Goal: Transaction & Acquisition: Book appointment/travel/reservation

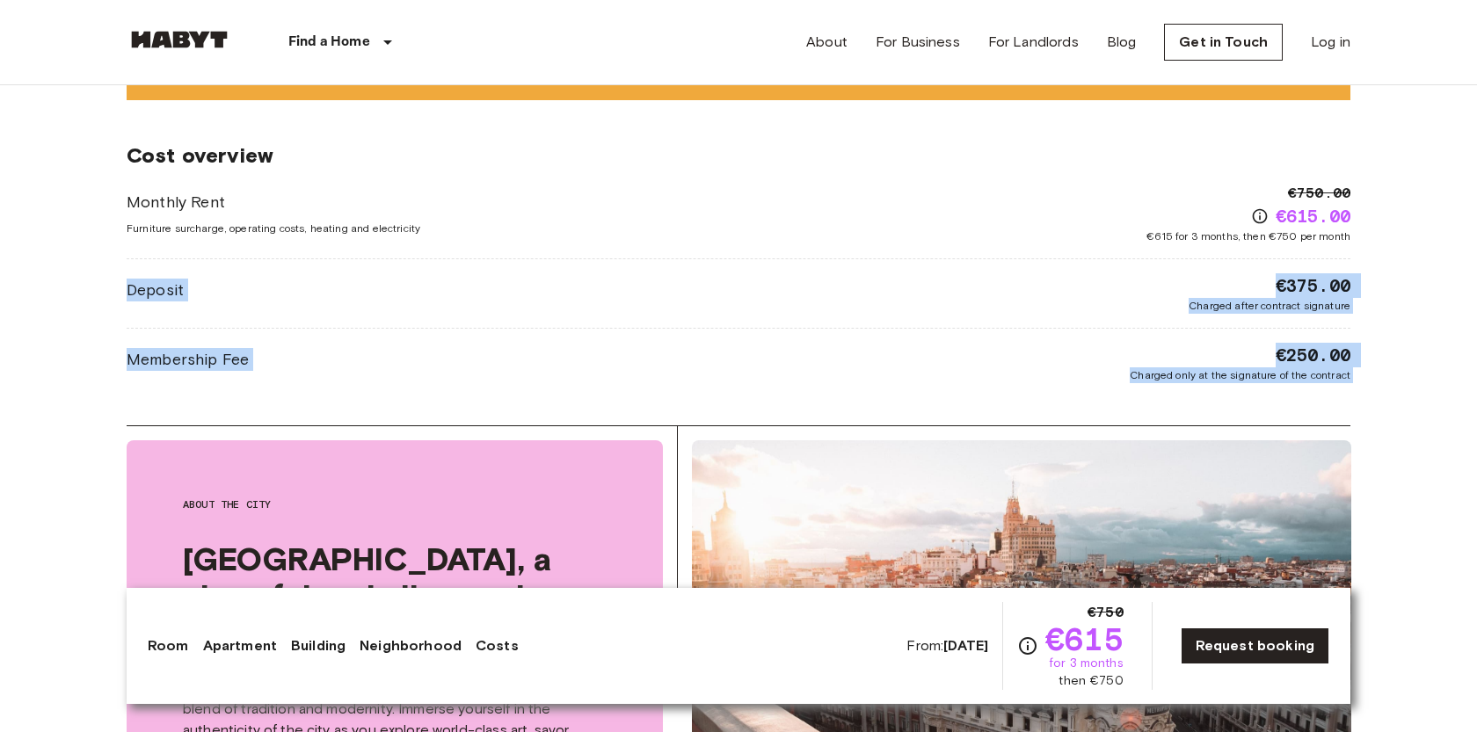
scroll to position [2288, 0]
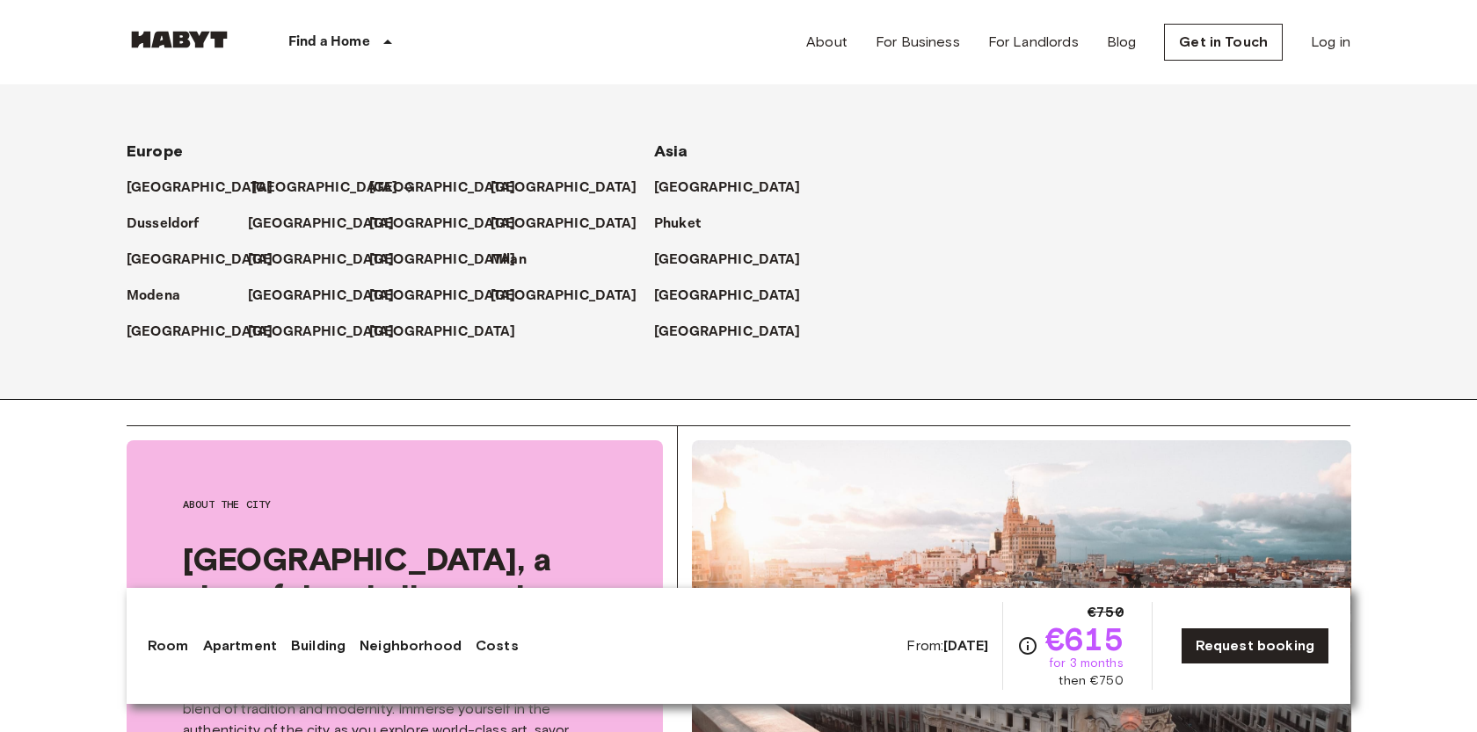
click at [264, 185] on p "[GEOGRAPHIC_DATA]" at bounding box center [324, 188] width 147 height 21
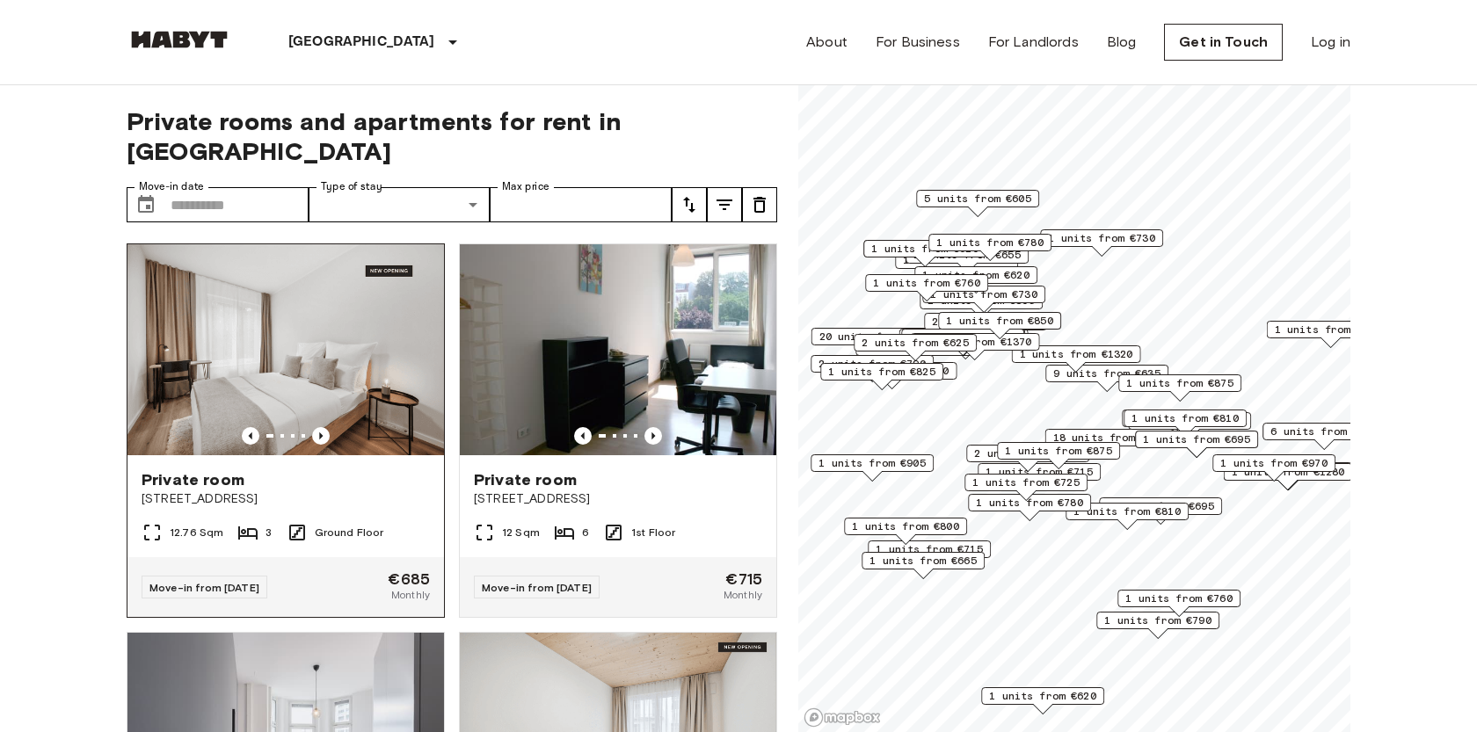
click at [360, 455] on div "Private room Simmelstraße 23" at bounding box center [285, 488] width 316 height 67
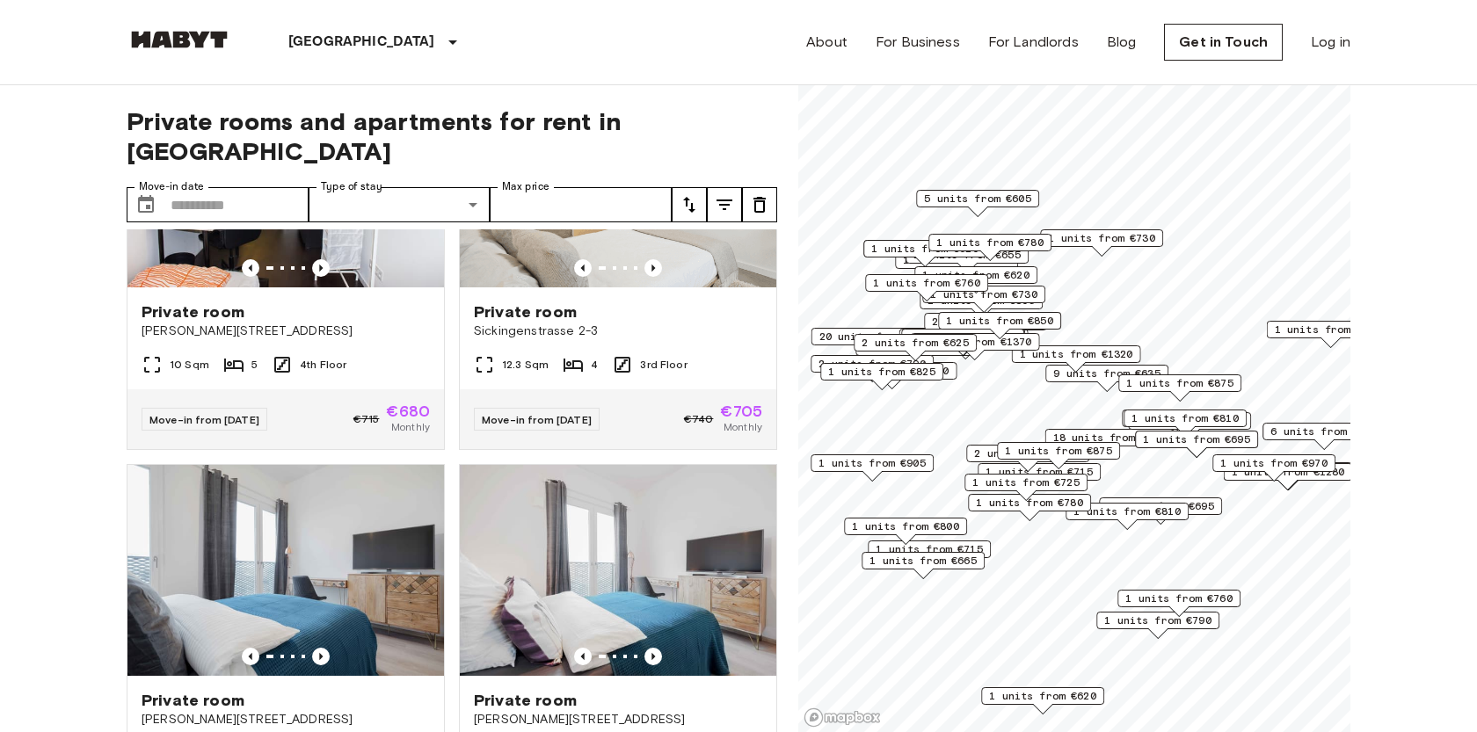
scroll to position [932, 0]
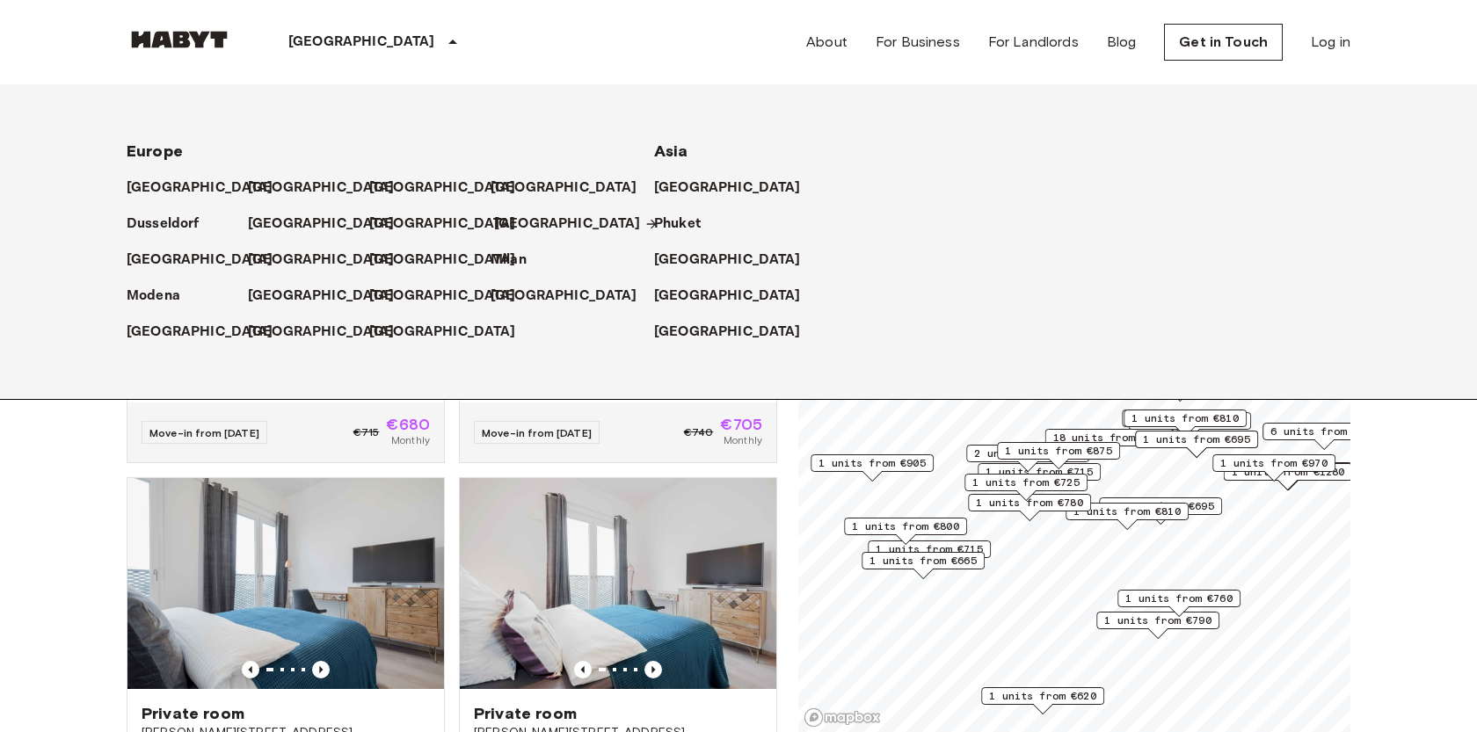
click at [520, 217] on p "[GEOGRAPHIC_DATA]" at bounding box center [567, 224] width 147 height 21
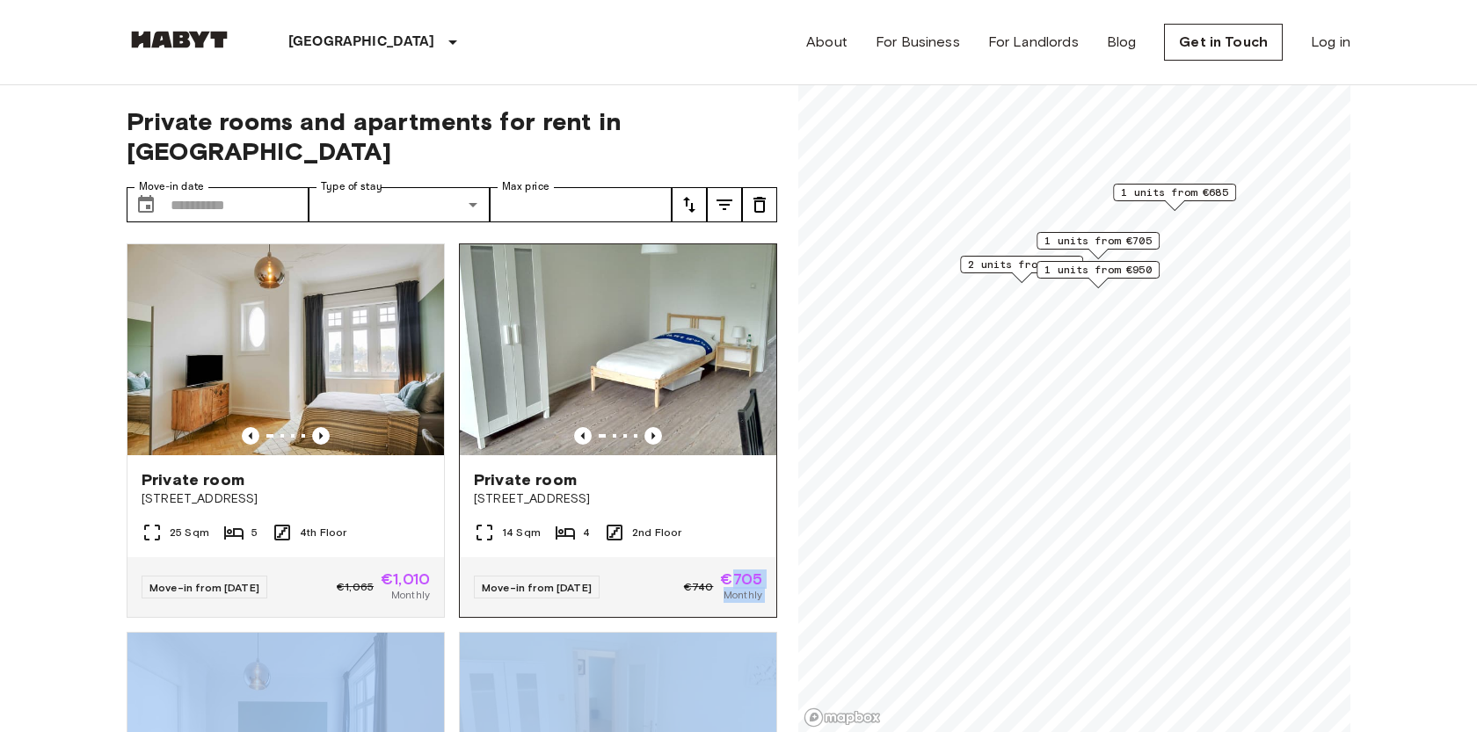
drag, startPoint x: 789, startPoint y: 552, endPoint x: 736, endPoint y: 549, distance: 53.7
click at [730, 550] on div "Private rooms and apartments for rent in Hamburg Move-in date ​ Move-in date Ty…" at bounding box center [739, 409] width 1224 height 648
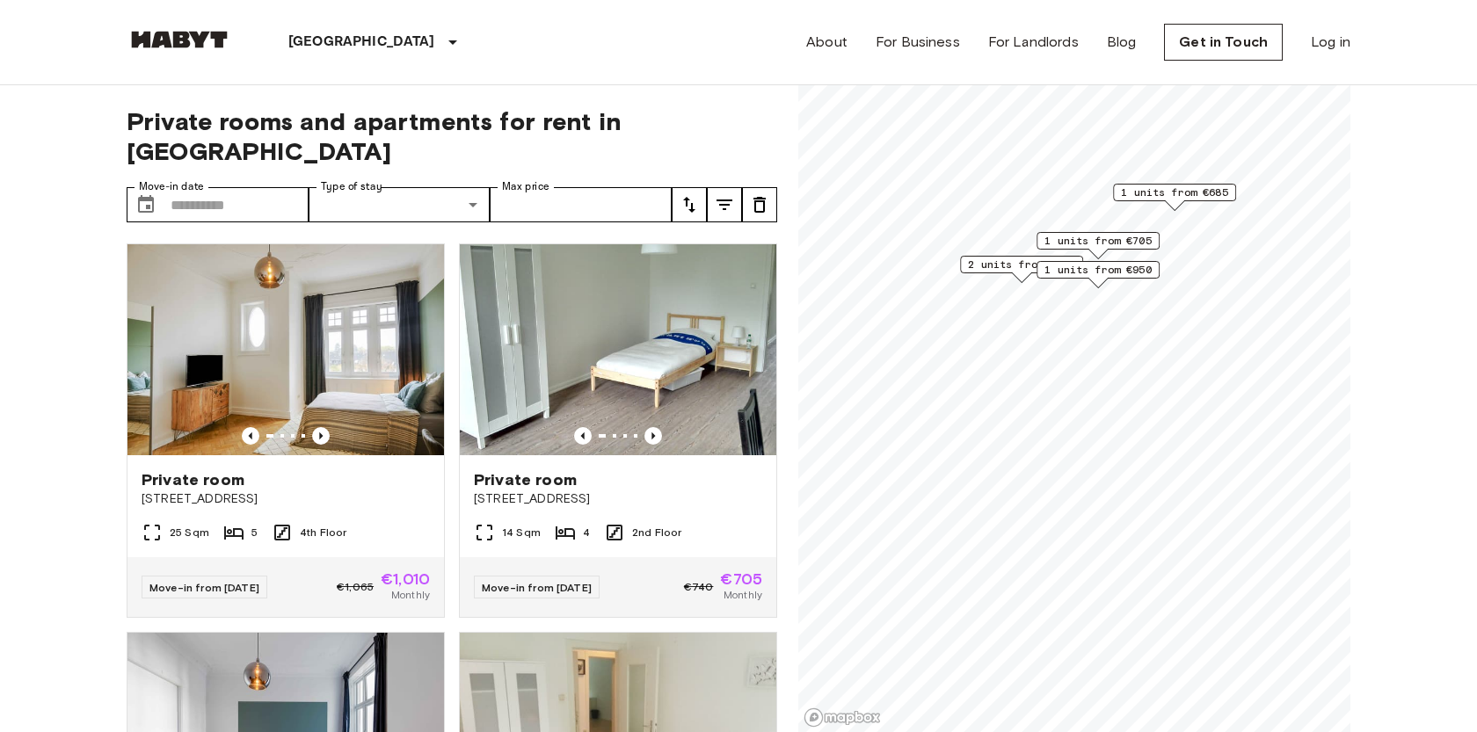
click at [788, 548] on div "Private rooms and apartments for rent in Hamburg Move-in date ​ Move-in date Ty…" at bounding box center [739, 409] width 1224 height 648
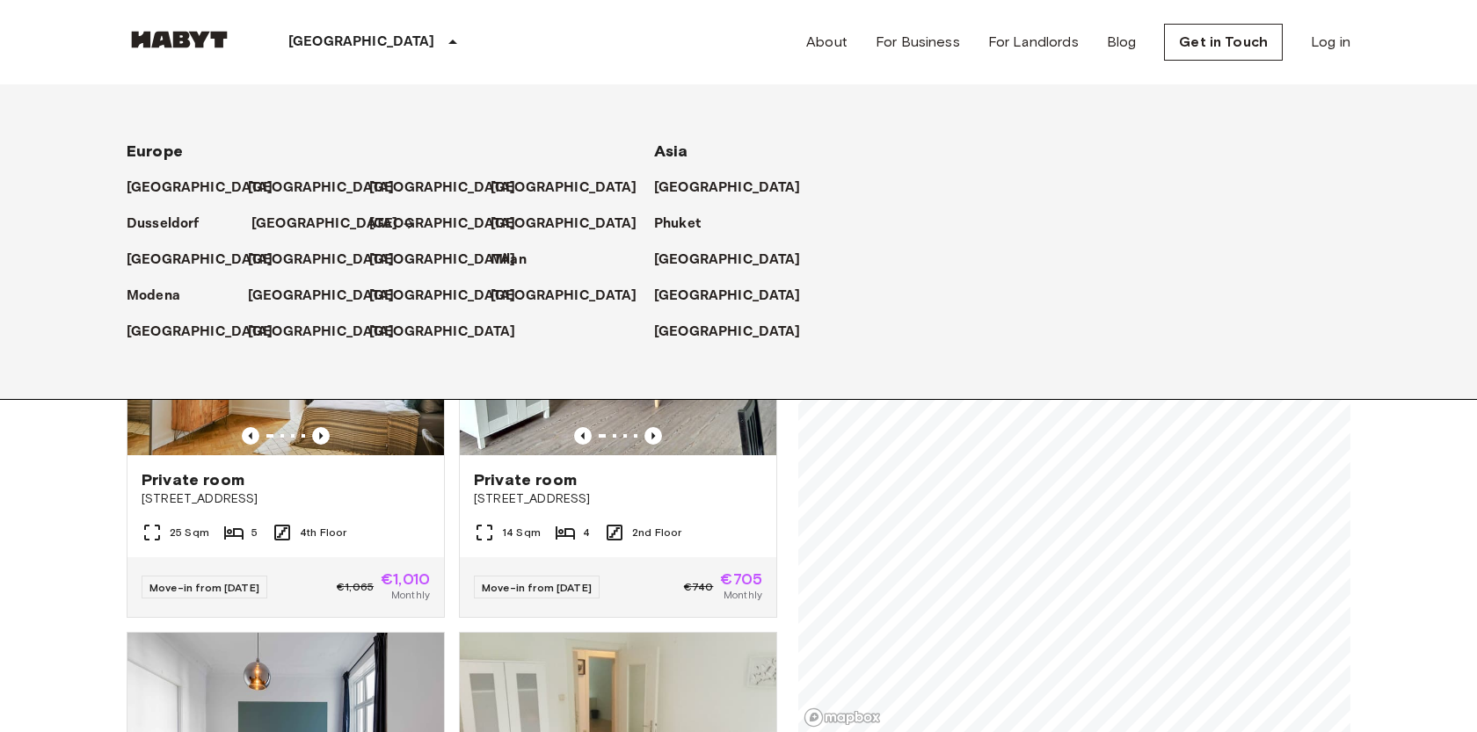
click at [275, 222] on p "[GEOGRAPHIC_DATA]" at bounding box center [324, 224] width 147 height 21
click at [266, 222] on p "[GEOGRAPHIC_DATA]" at bounding box center [324, 224] width 147 height 21
click at [266, 223] on p "[GEOGRAPHIC_DATA]" at bounding box center [324, 224] width 147 height 21
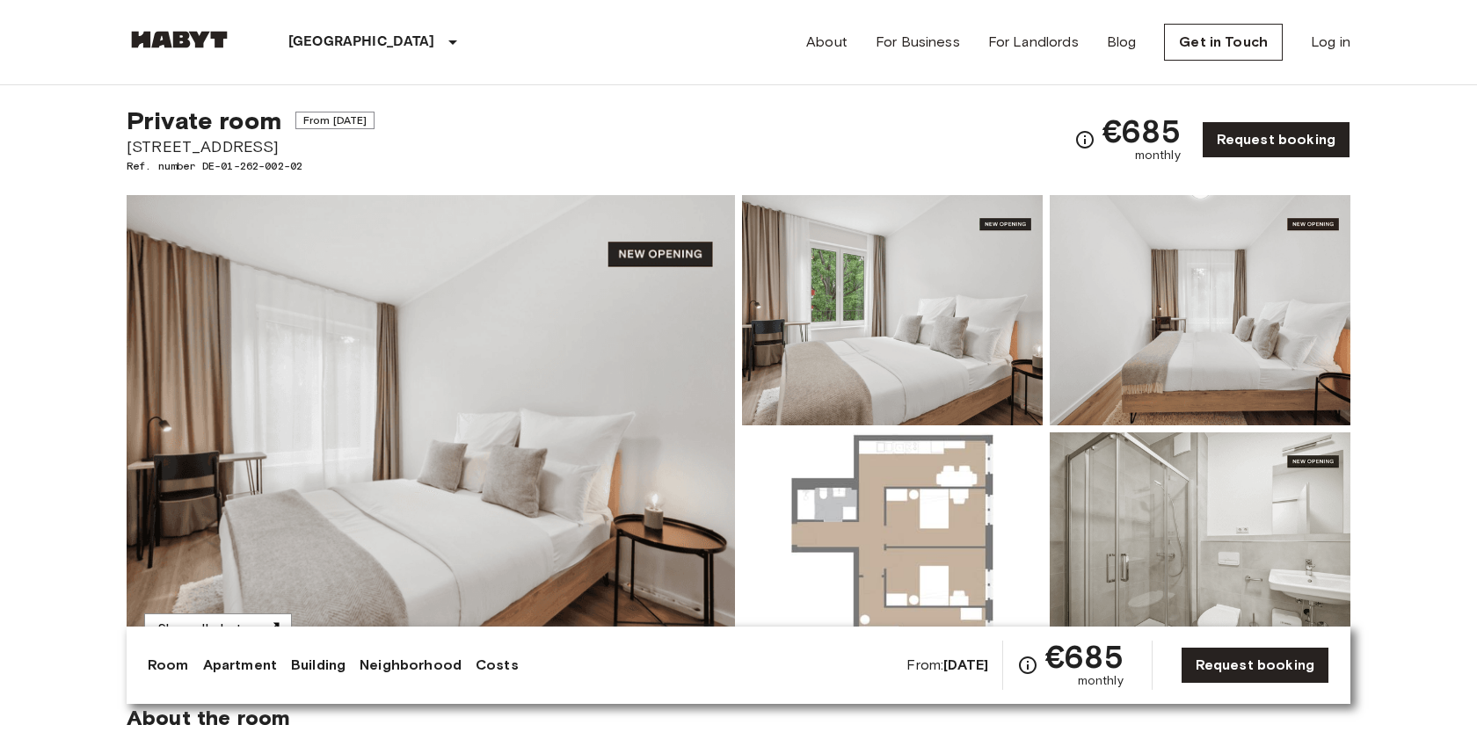
scroll to position [44, 0]
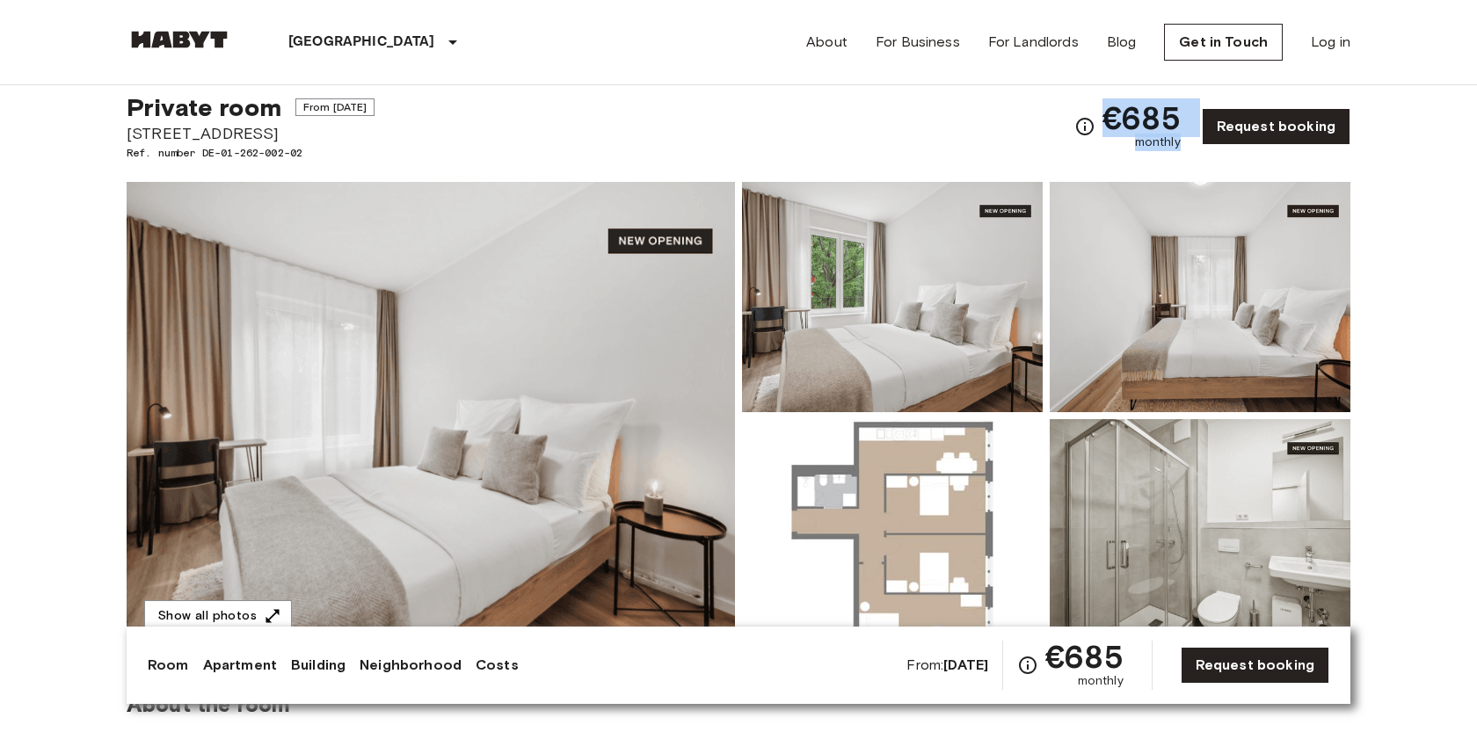
drag, startPoint x: 1112, startPoint y: 115, endPoint x: 1193, endPoint y: 149, distance: 87.9
click at [1195, 151] on div "€685 monthly Request booking" at bounding box center [1212, 126] width 276 height 69
copy div "€685 monthly"
click at [243, 604] on button "Show all photos" at bounding box center [218, 616] width 148 height 33
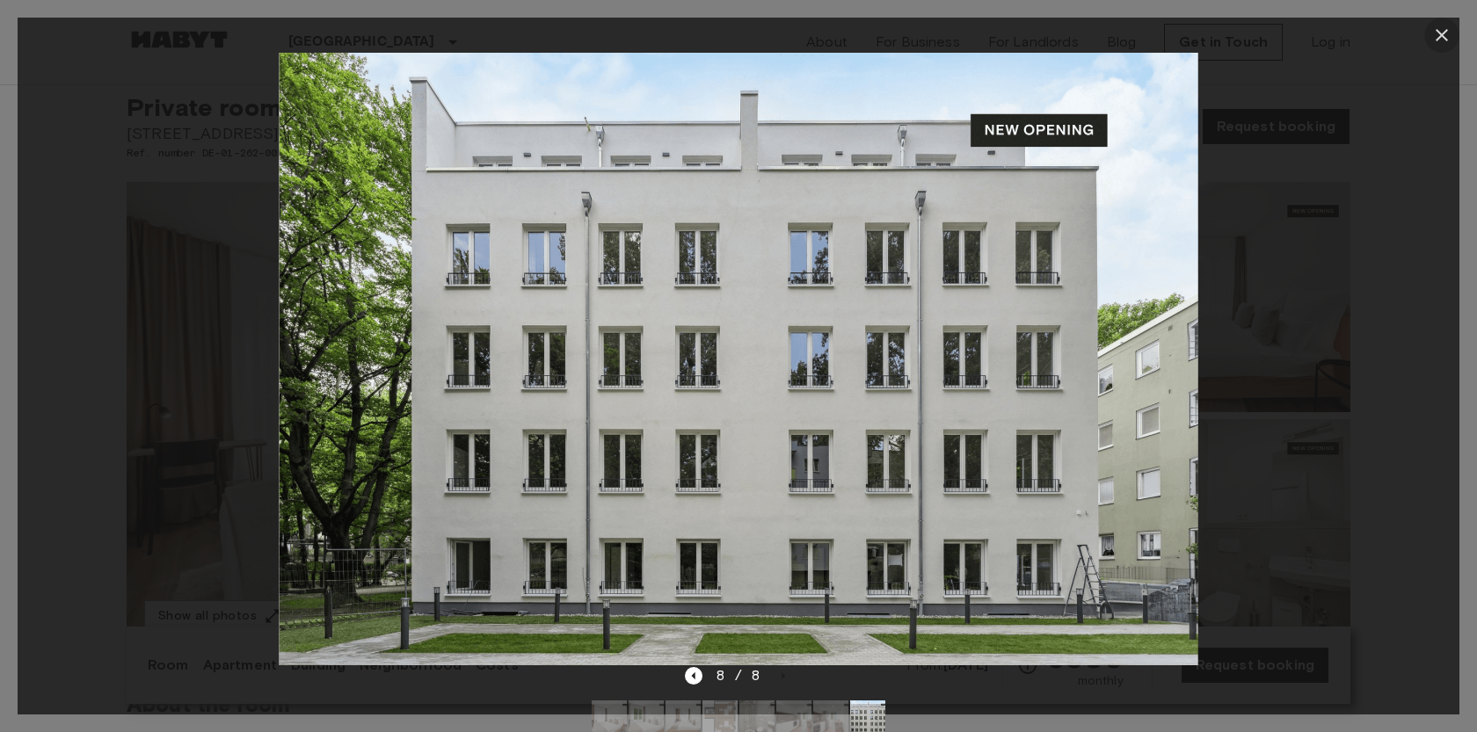
click at [1445, 32] on icon "button" at bounding box center [1442, 35] width 12 height 12
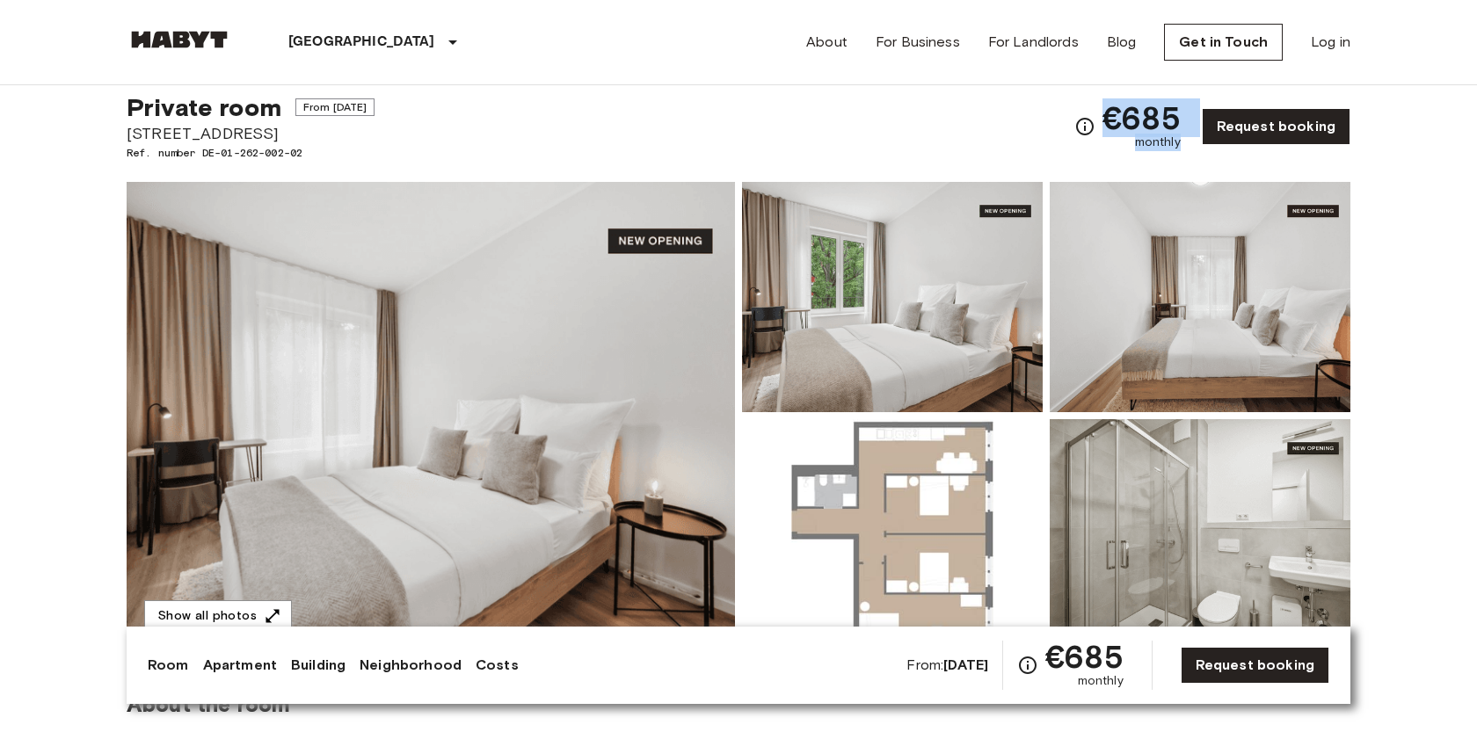
scroll to position [9, 0]
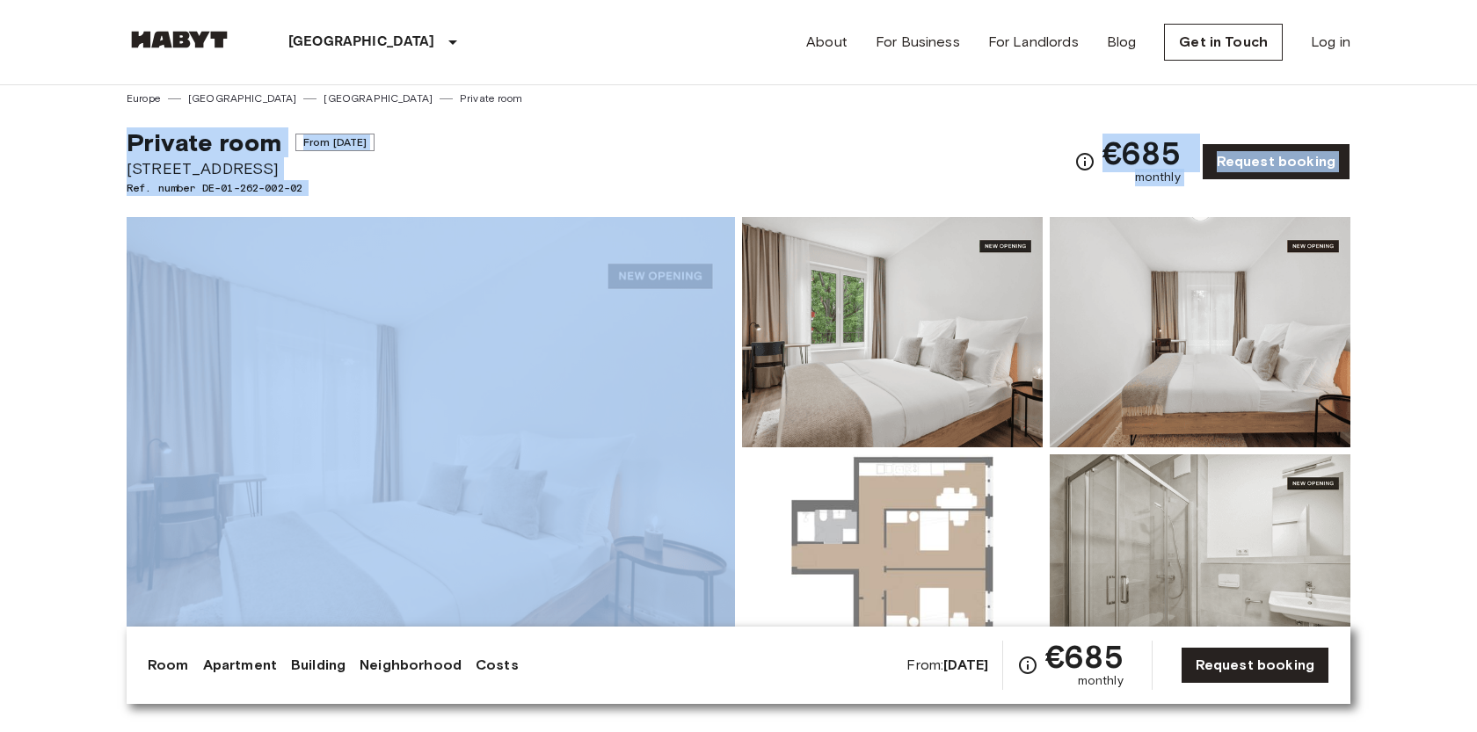
drag, startPoint x: 124, startPoint y: 132, endPoint x: 241, endPoint y: 201, distance: 136.0
copy div "Private room From Sep 20 2025 Simmelstraße 23 Ref. number DE-01-262-002-02 €685…"
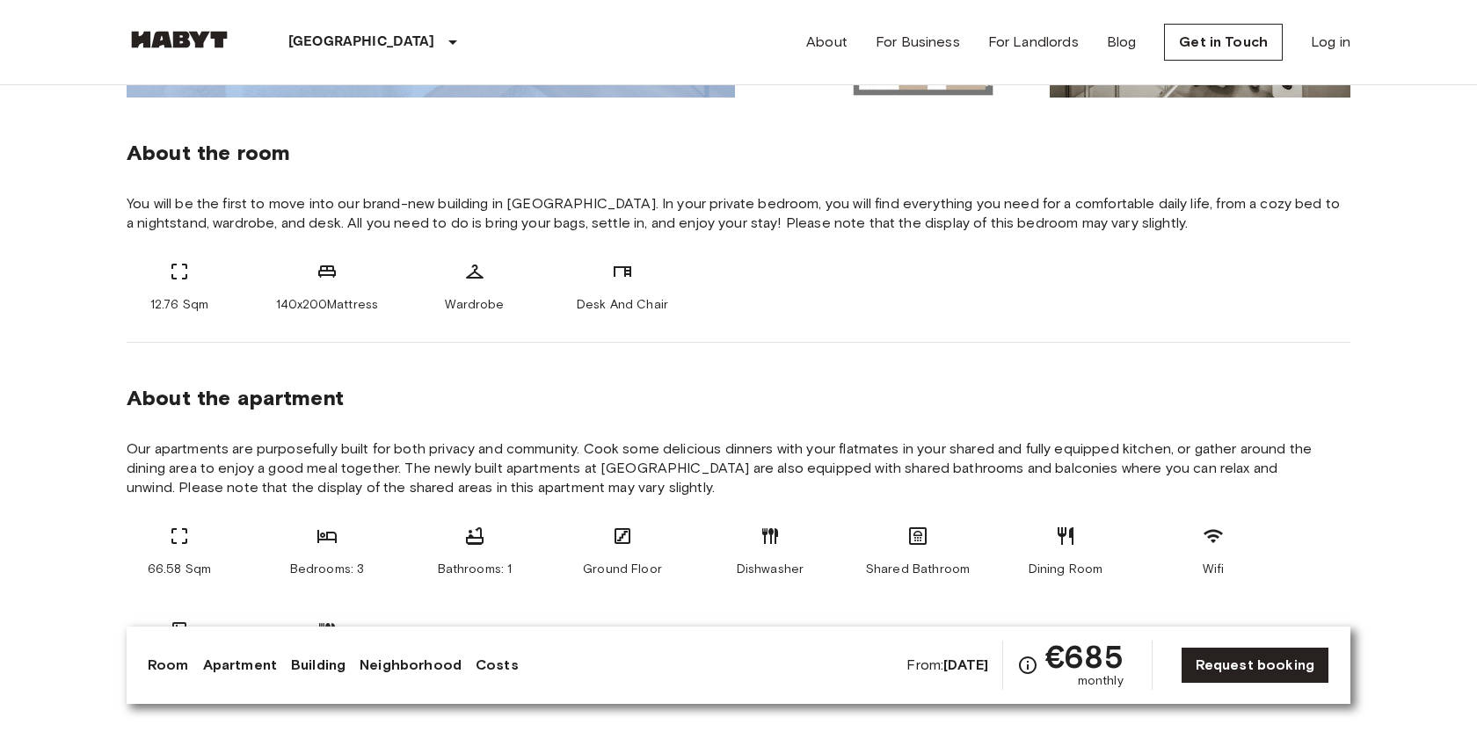
scroll to position [583, 0]
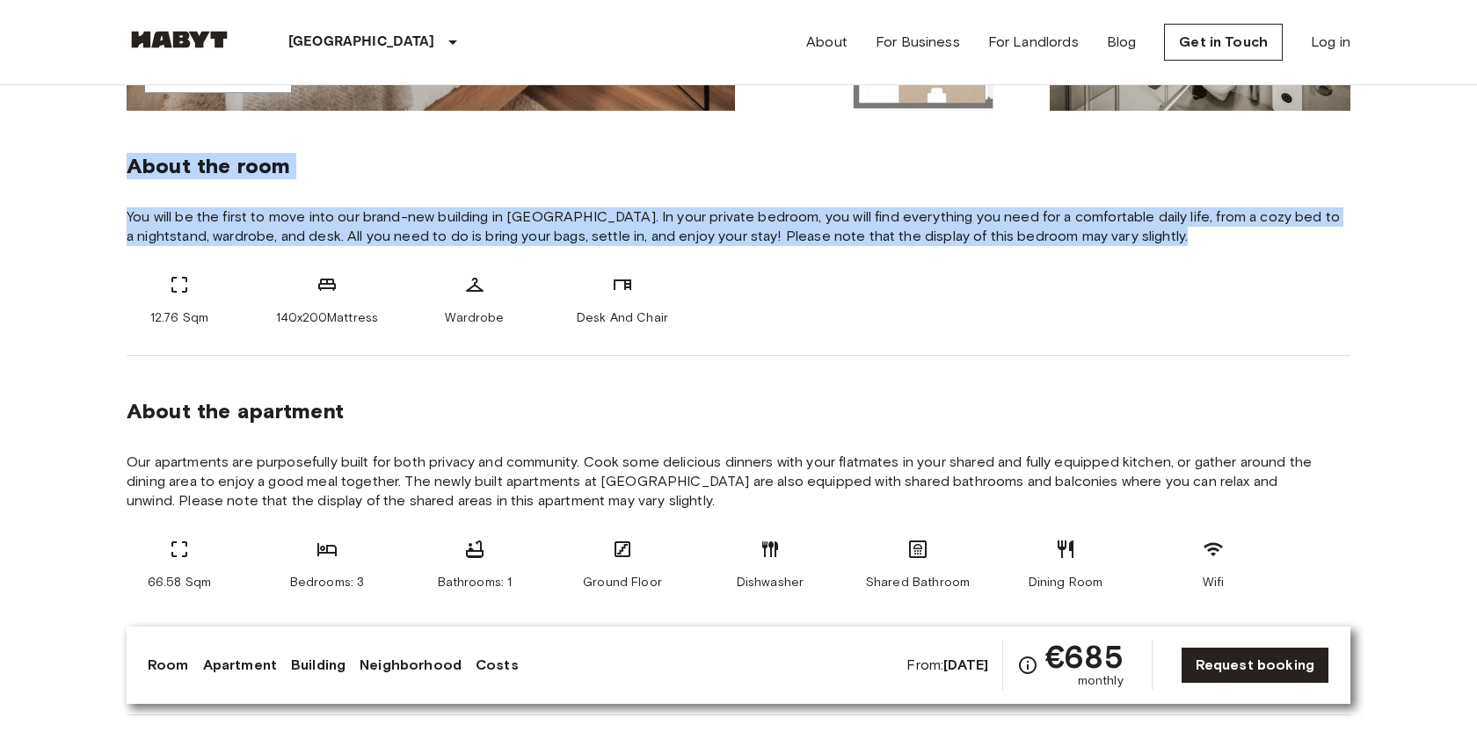
drag, startPoint x: 116, startPoint y: 160, endPoint x: 484, endPoint y: 342, distance: 410.1
copy div "About the room You will be the first to move into our brand-new building in Ber…"
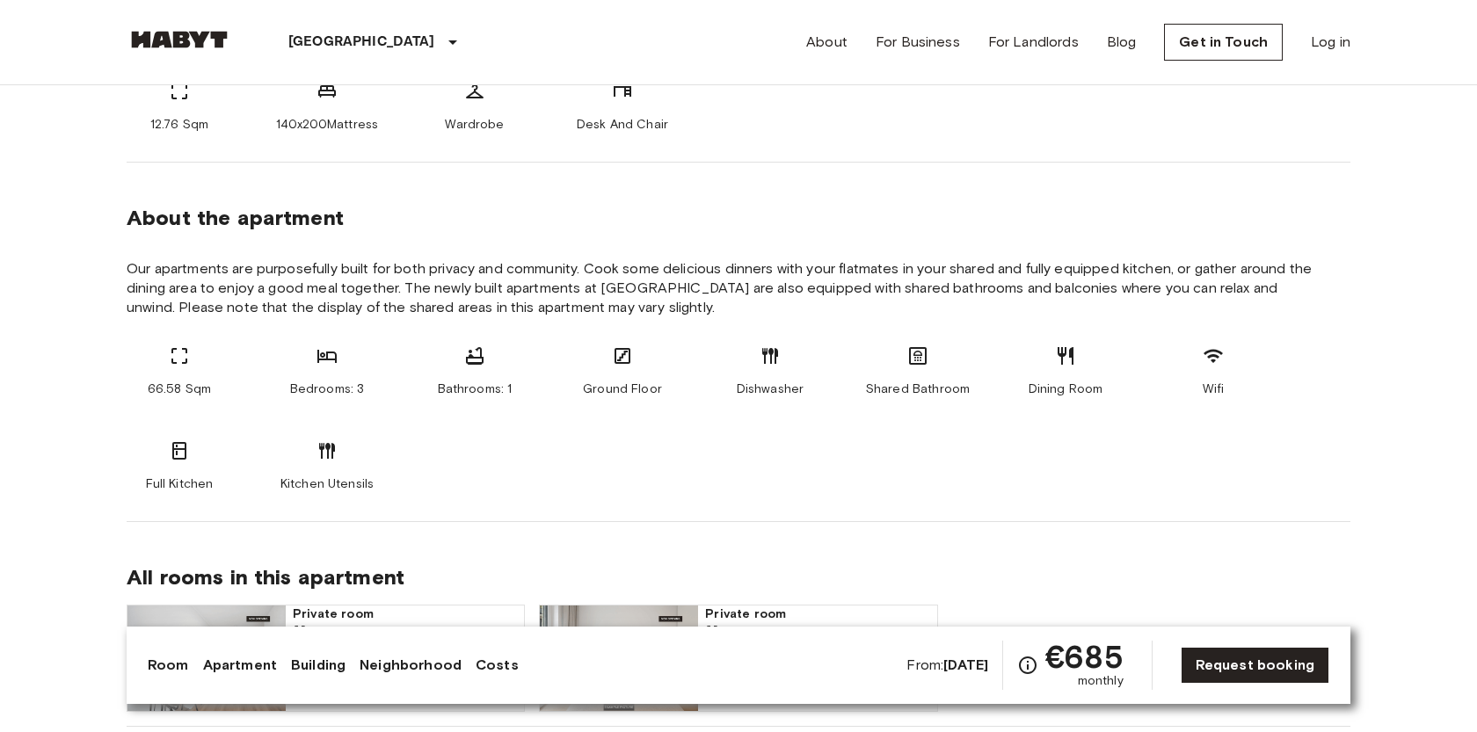
scroll to position [791, 0]
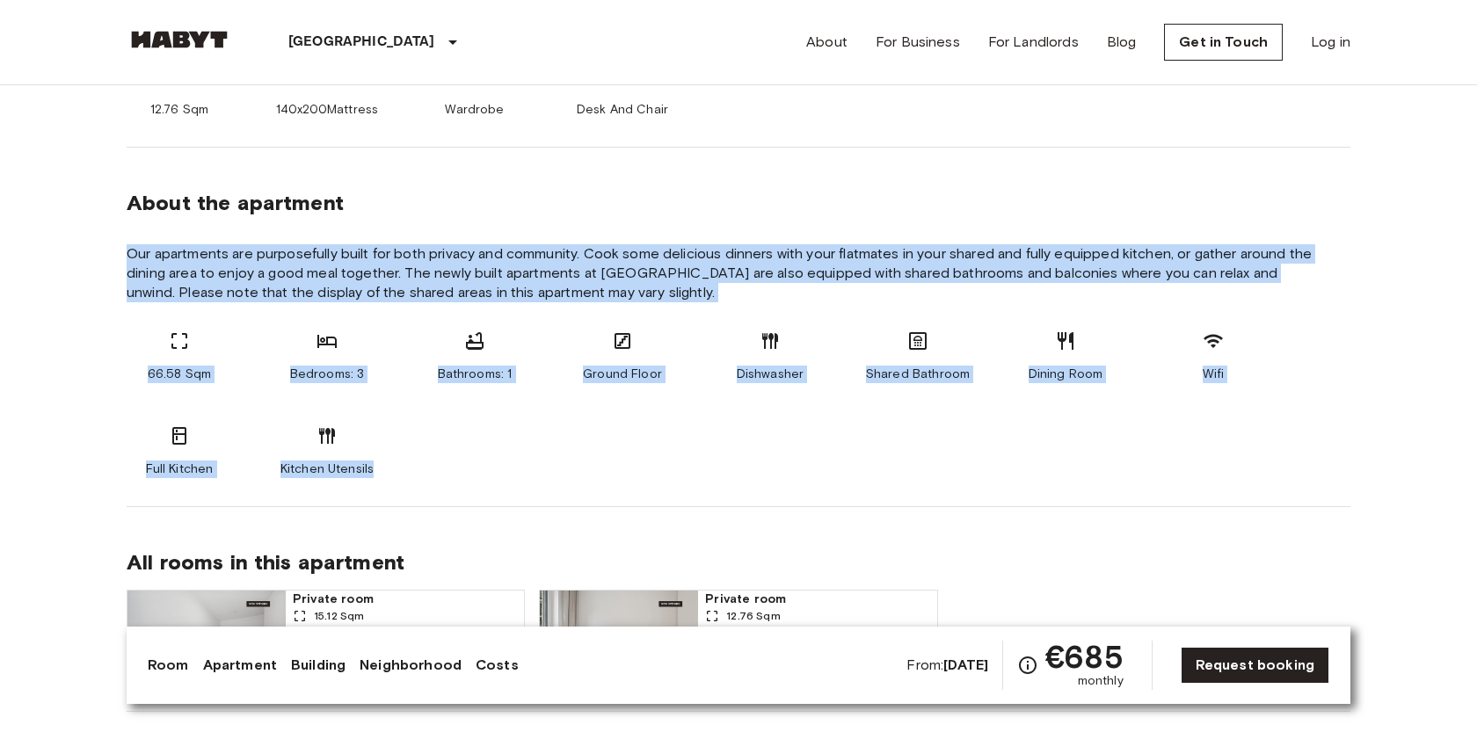
drag, startPoint x: 111, startPoint y: 244, endPoint x: 430, endPoint y: 480, distance: 396.7
copy section "Our apartments are purposefully built for both privacy and community. Cook some…"
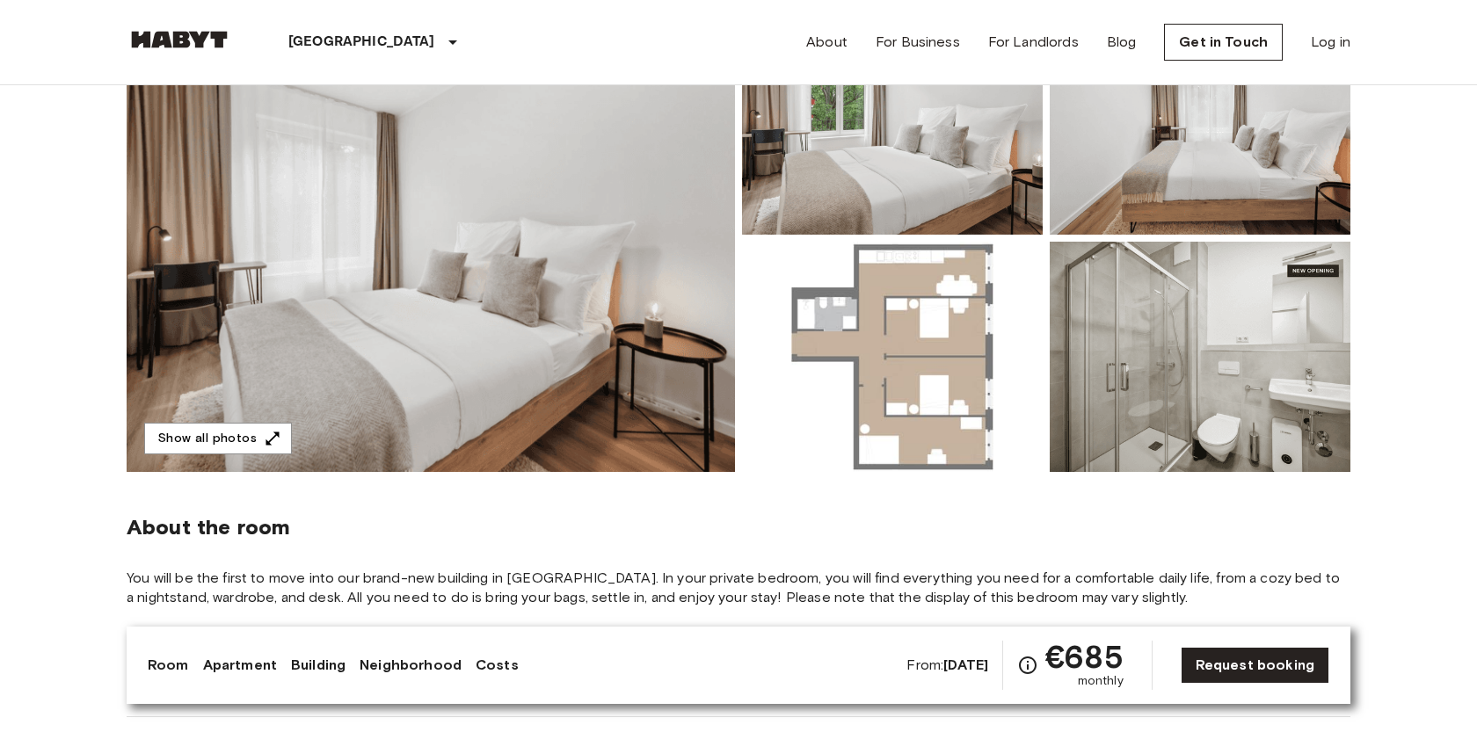
scroll to position [0, 0]
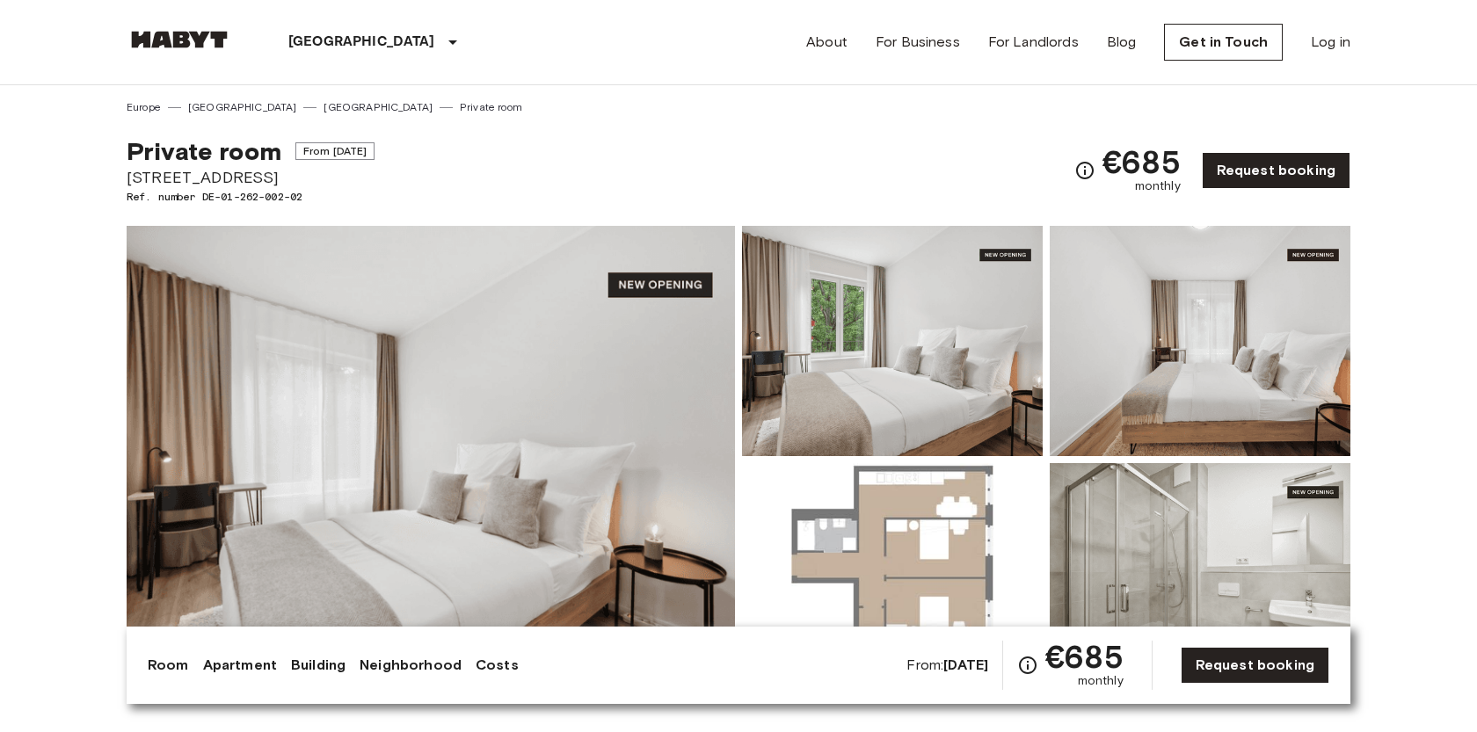
click at [456, 174] on div "Private room From Sep 20 2025 Simmelstraße 23 Ref. number DE-01-262-002-02 €685…" at bounding box center [739, 160] width 1224 height 90
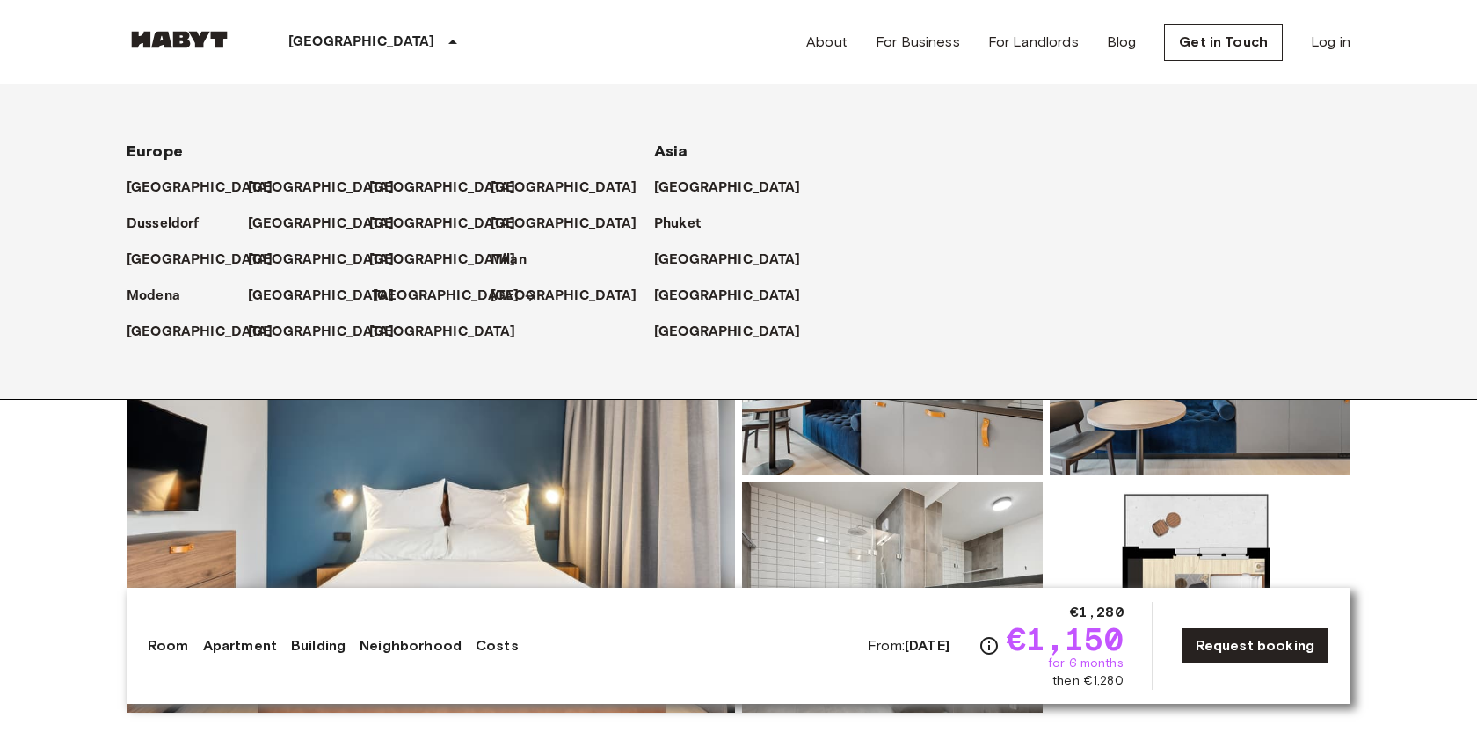
click at [384, 294] on p "[GEOGRAPHIC_DATA]" at bounding box center [446, 296] width 147 height 21
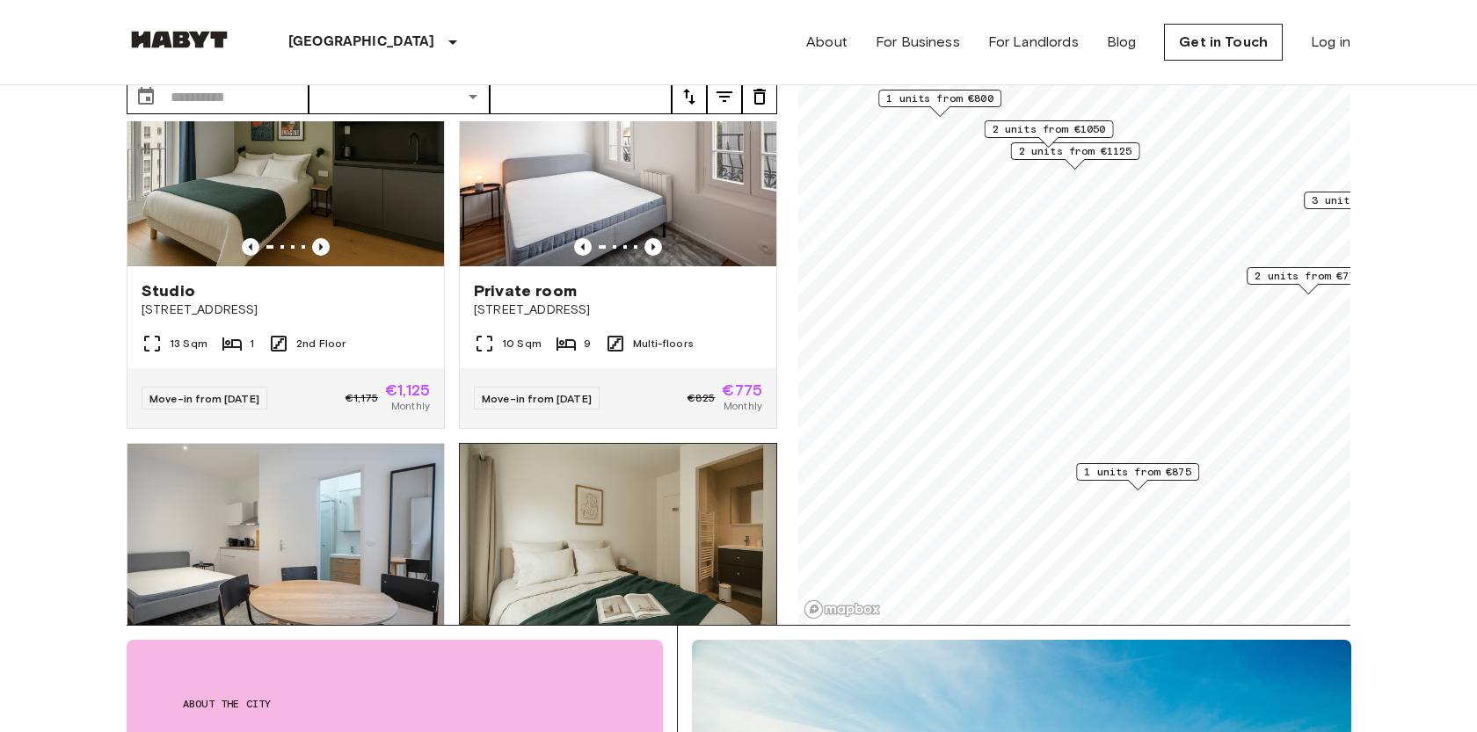
scroll to position [80, 0]
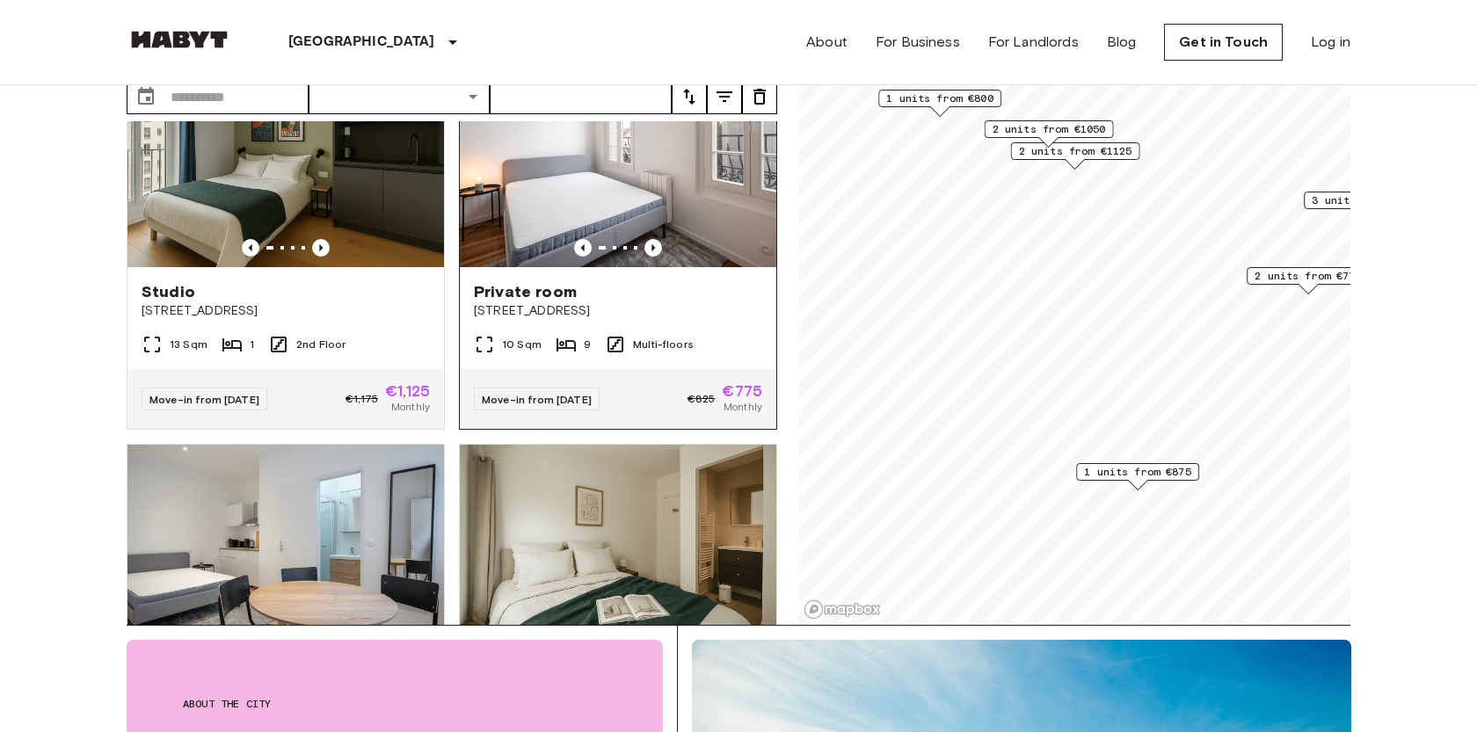
click at [686, 302] on span "[STREET_ADDRESS]" at bounding box center [618, 311] width 288 height 18
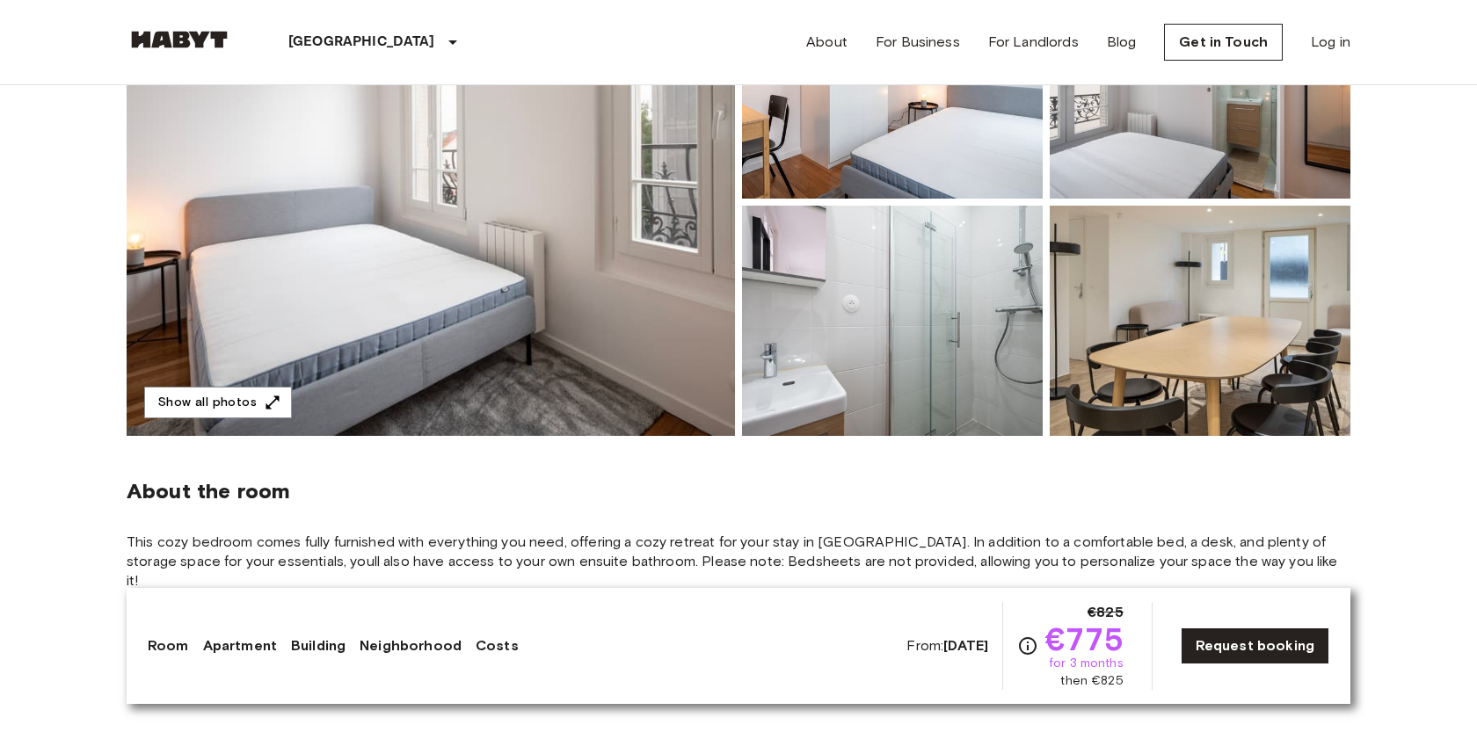
scroll to position [289, 0]
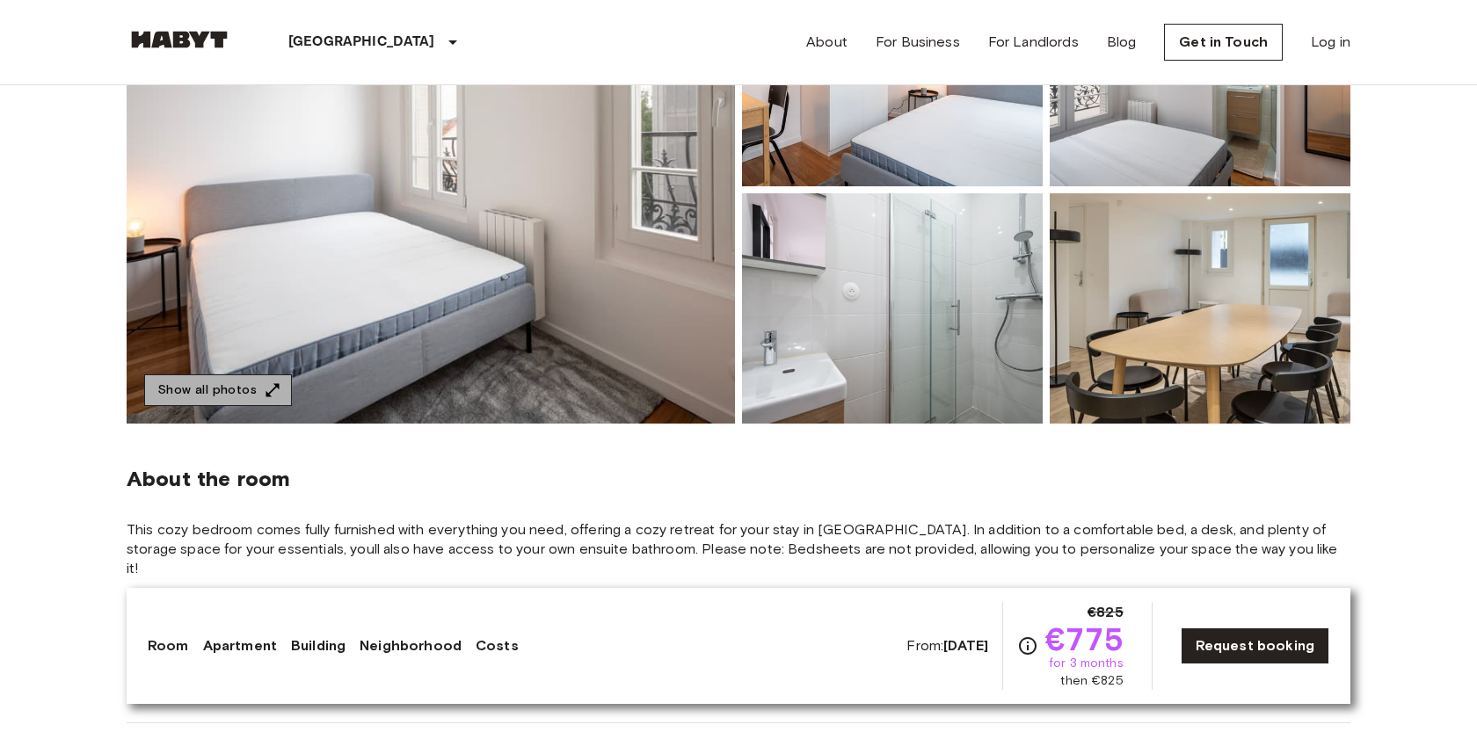
click at [248, 385] on button "Show all photos" at bounding box center [218, 391] width 148 height 33
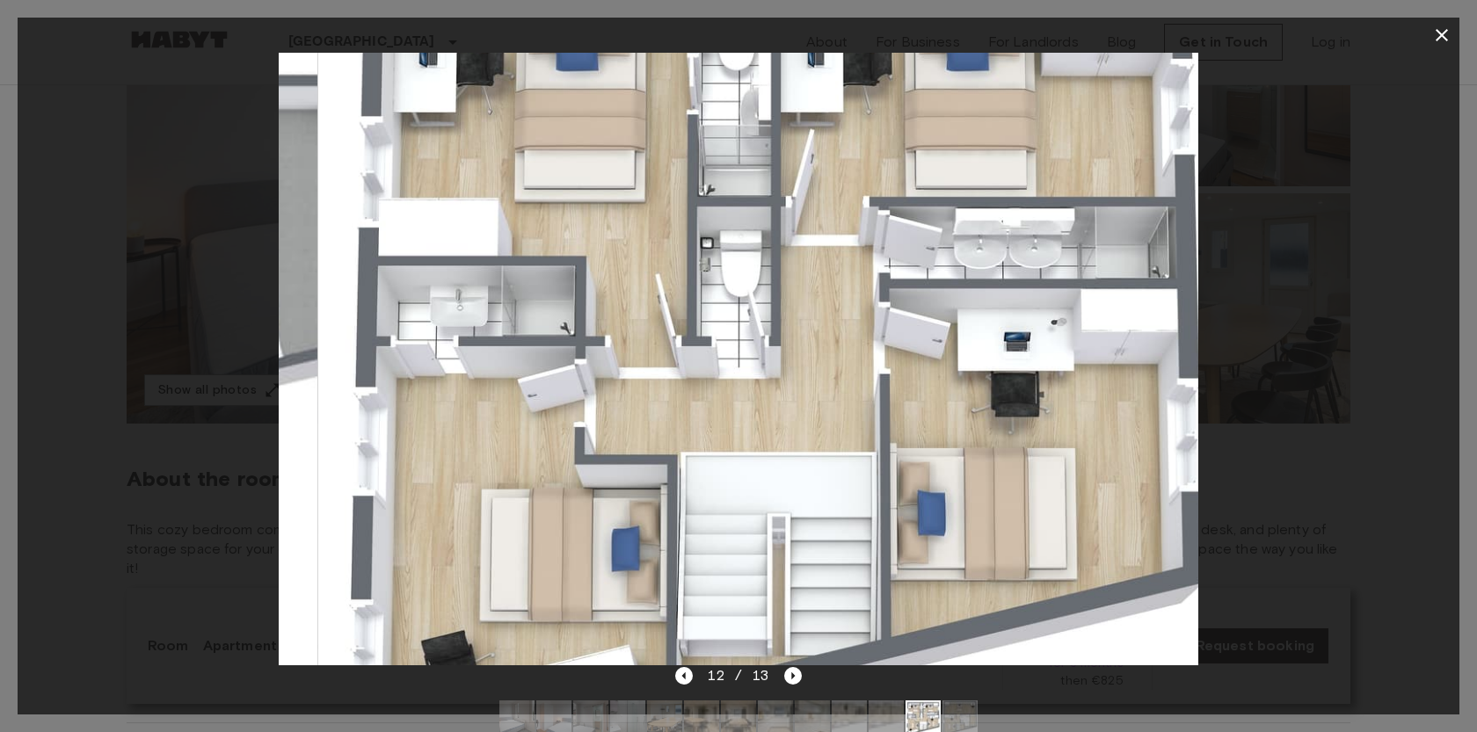
click at [753, 313] on img at bounding box center [777, 359] width 919 height 613
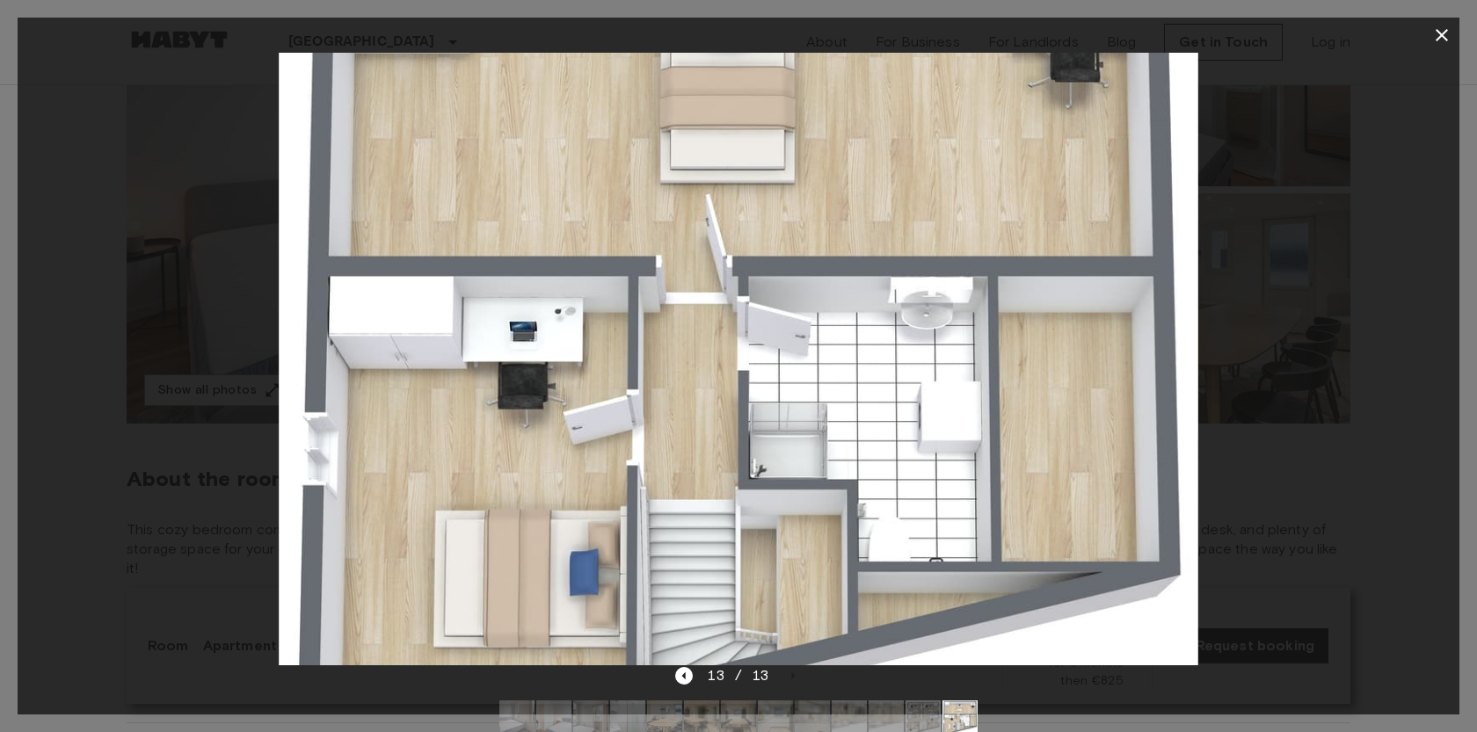
click at [1444, 26] on icon "button" at bounding box center [1441, 35] width 21 height 21
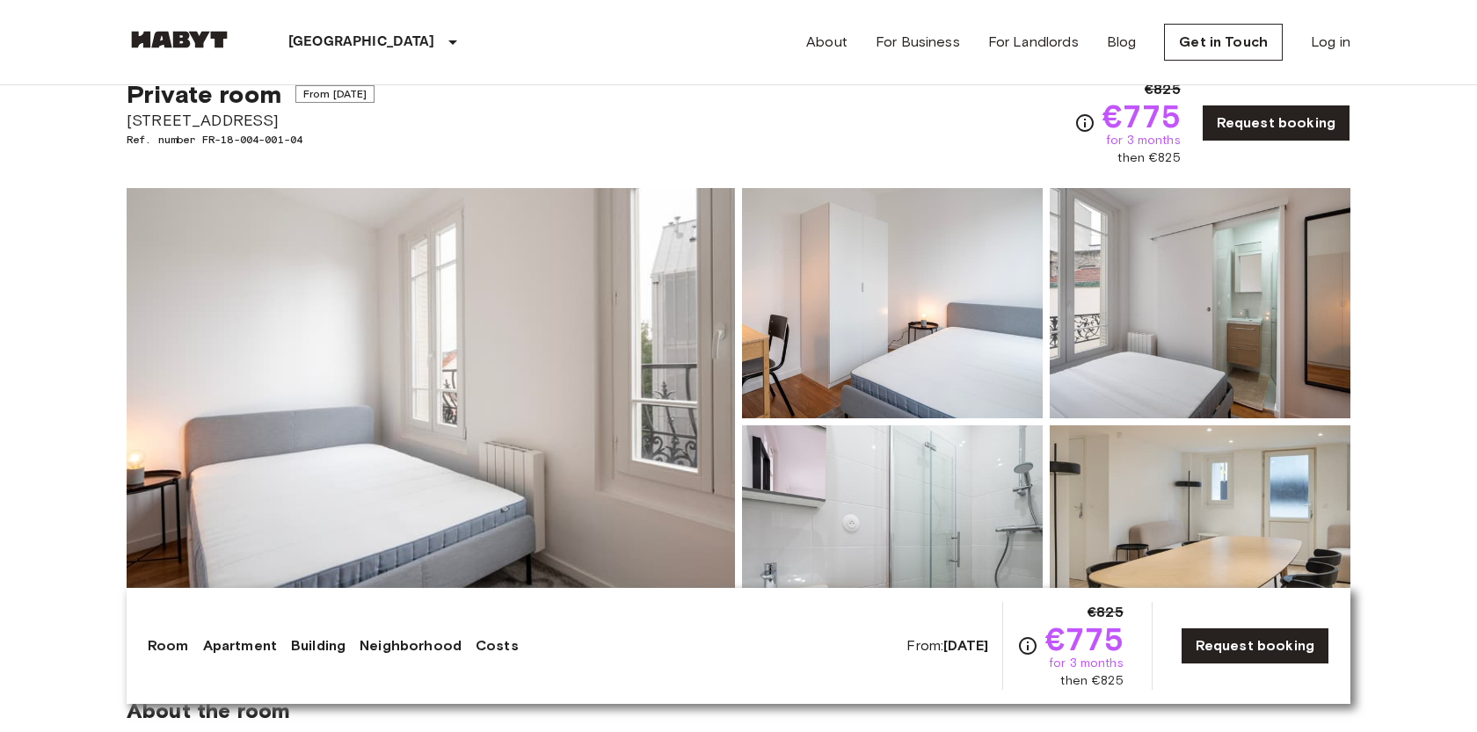
scroll to position [0, 0]
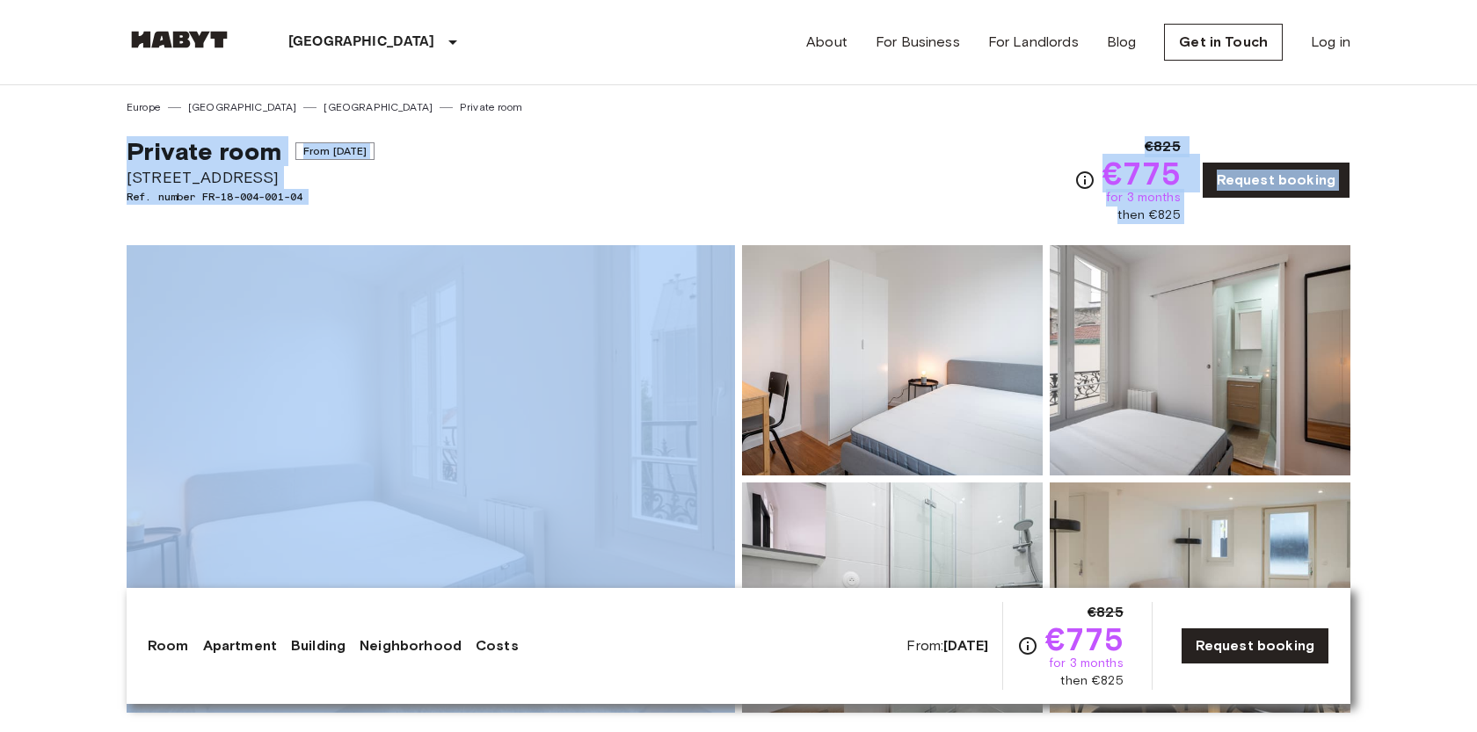
drag, startPoint x: 114, startPoint y: 141, endPoint x: 308, endPoint y: 247, distance: 220.7
copy div "Private room From Oct 7 2025 41bis rue de Stalingrad, Montreuil Ref. number FR-…"
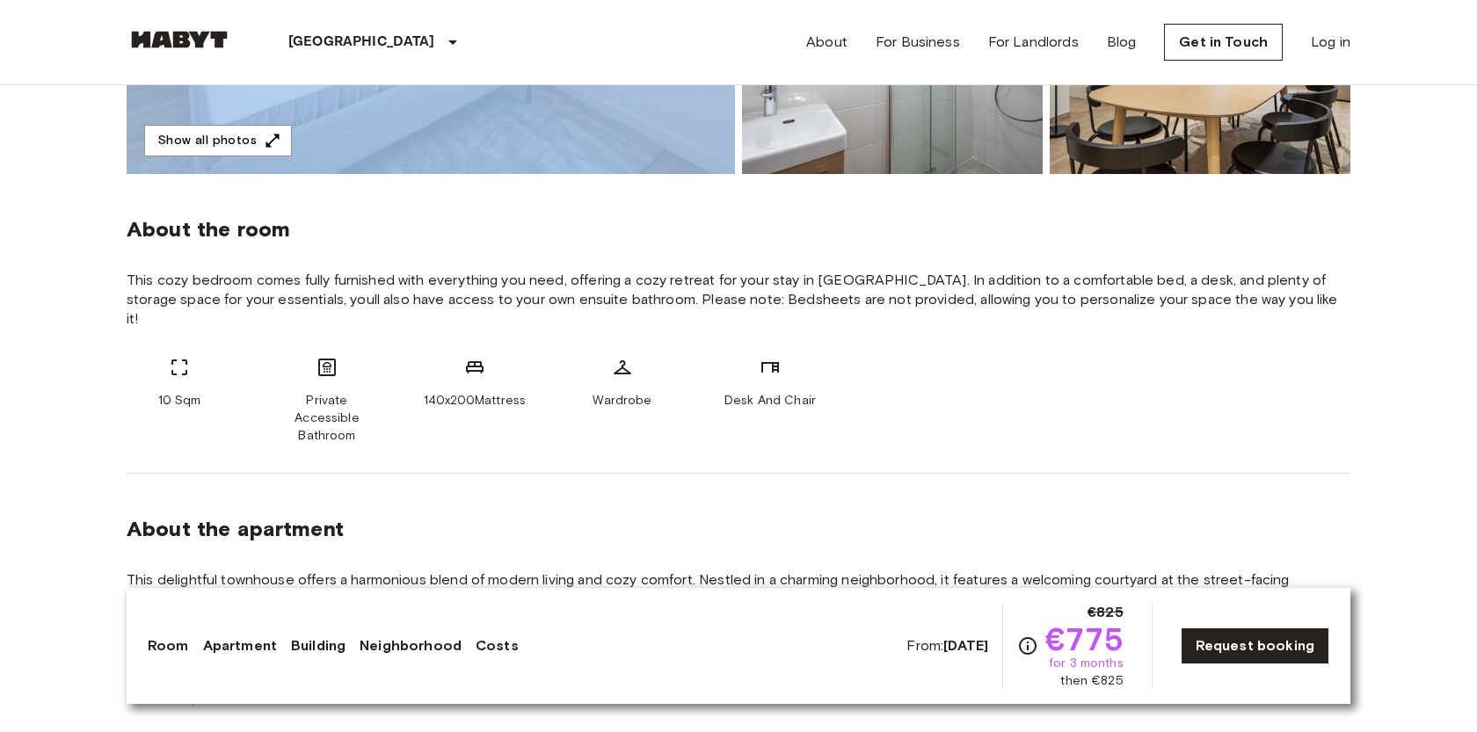
scroll to position [575, 0]
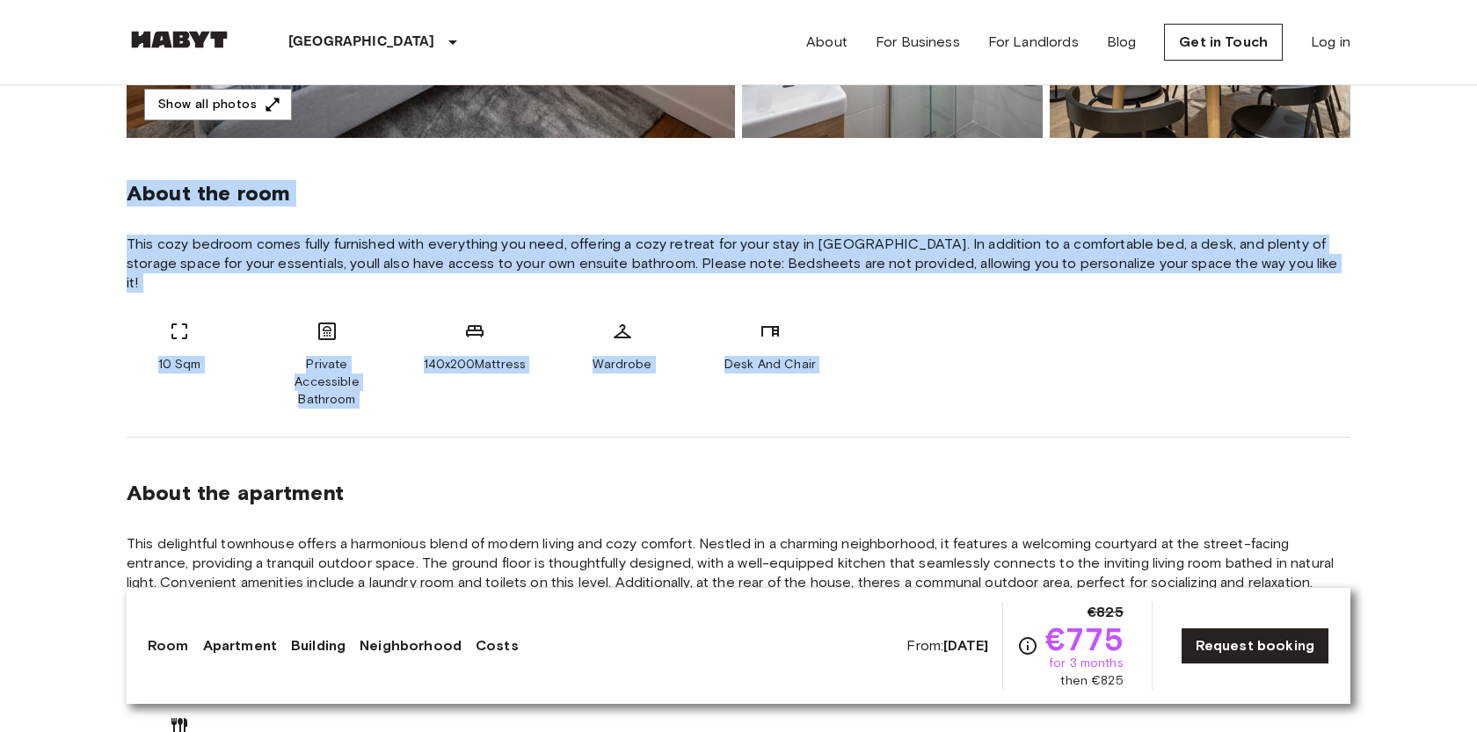
drag, startPoint x: 107, startPoint y: 189, endPoint x: 419, endPoint y: 408, distance: 381.2
copy div "About the room This cozy bedroom comes fully furnished with everything you need…"
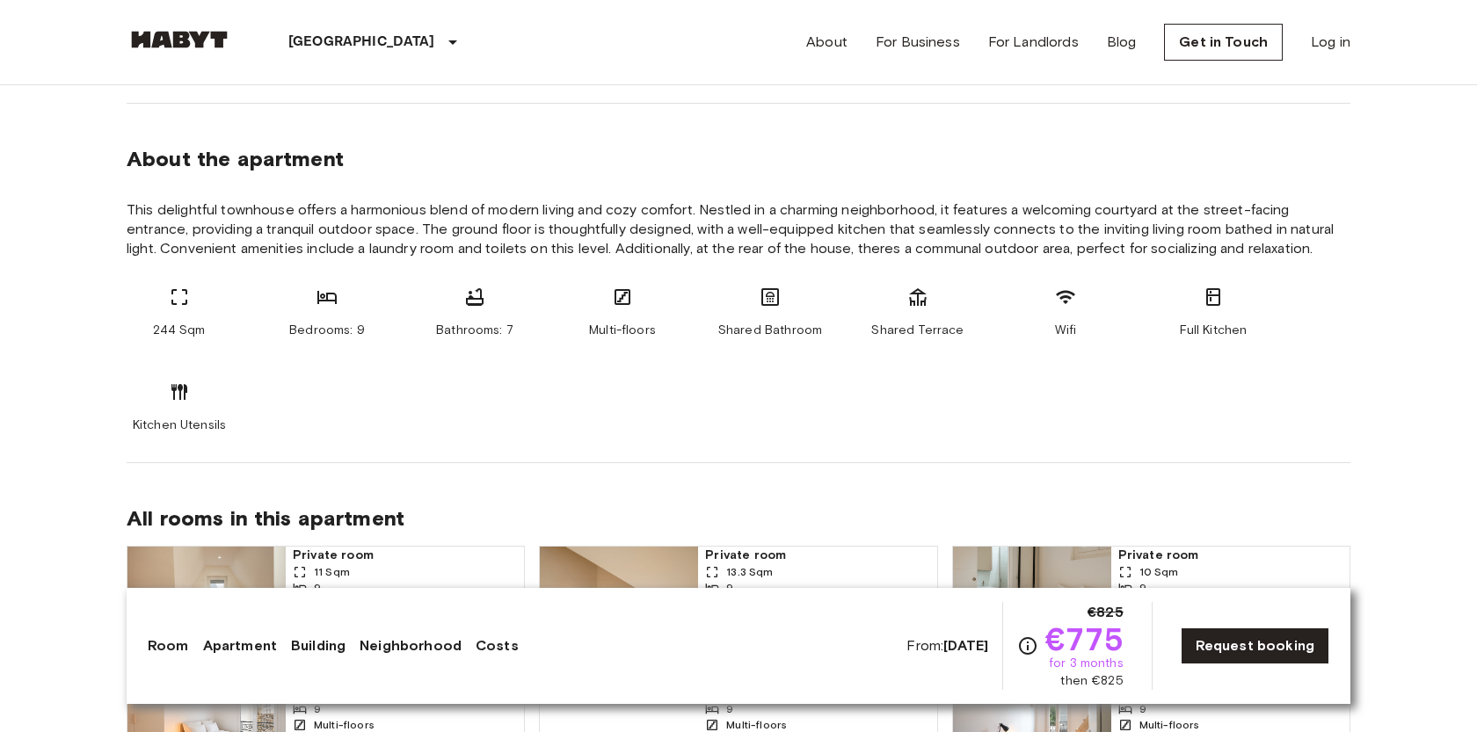
scroll to position [913, 0]
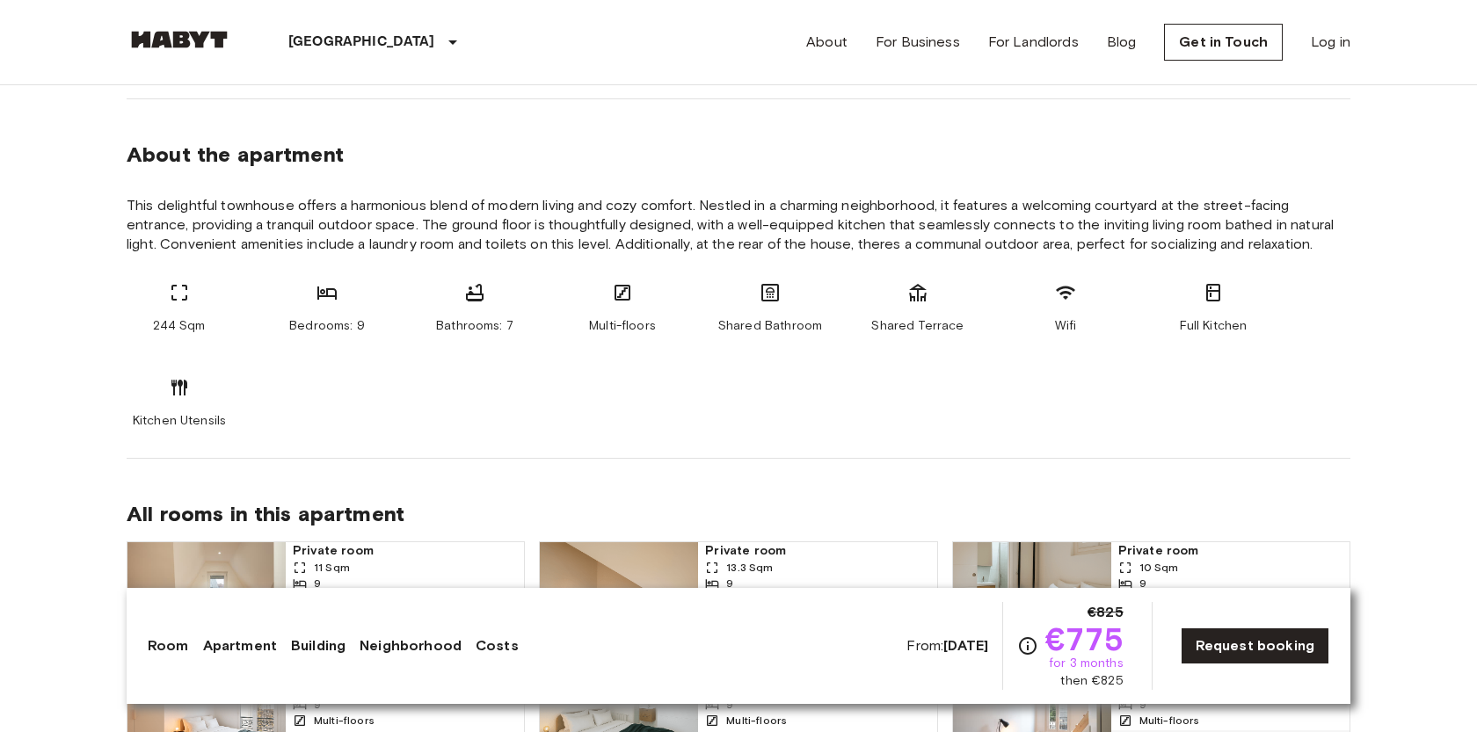
drag, startPoint x: 119, startPoint y: 119, endPoint x: 62, endPoint y: 129, distance: 58.1
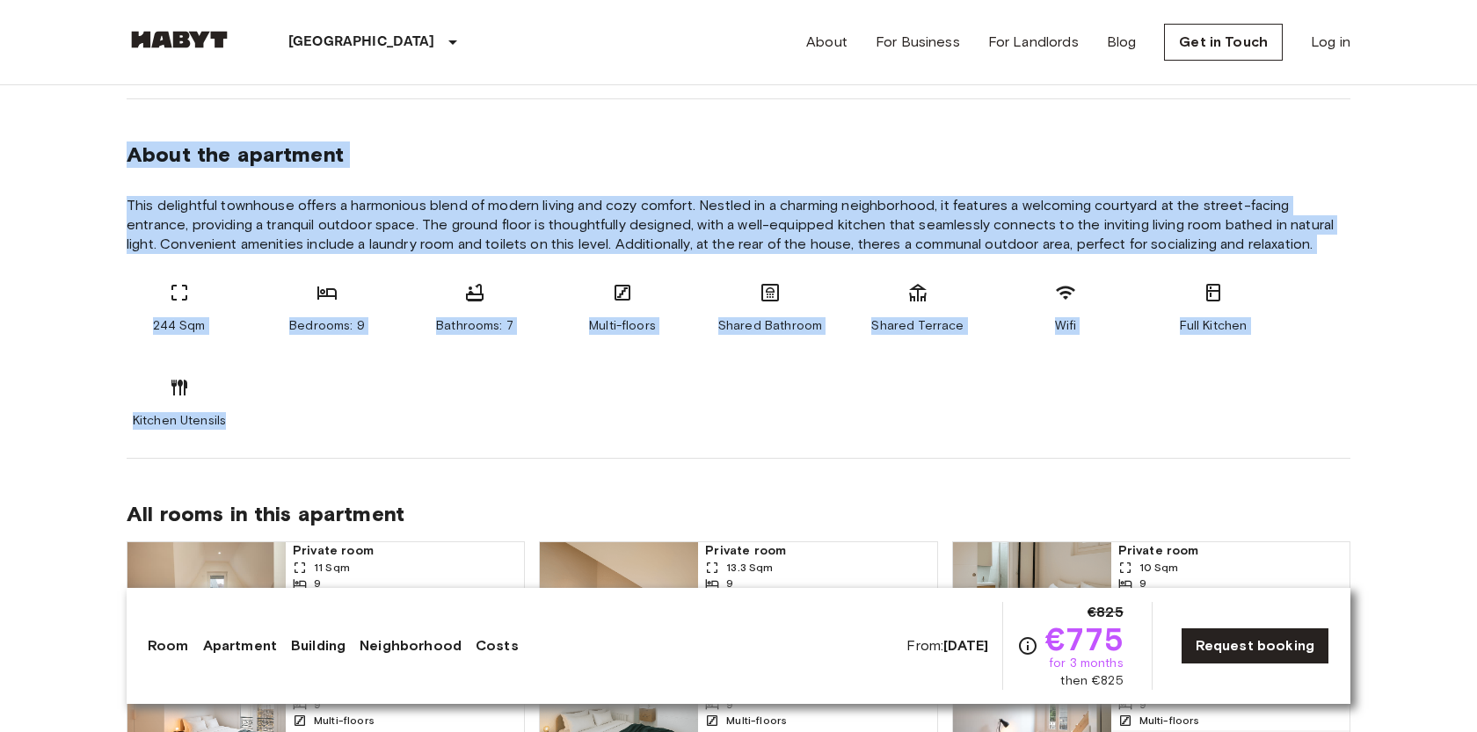
drag, startPoint x: 66, startPoint y: 122, endPoint x: 231, endPoint y: 383, distance: 309.0
copy section "About the apartment This delightful townhouse offers a harmonious blend of mode…"
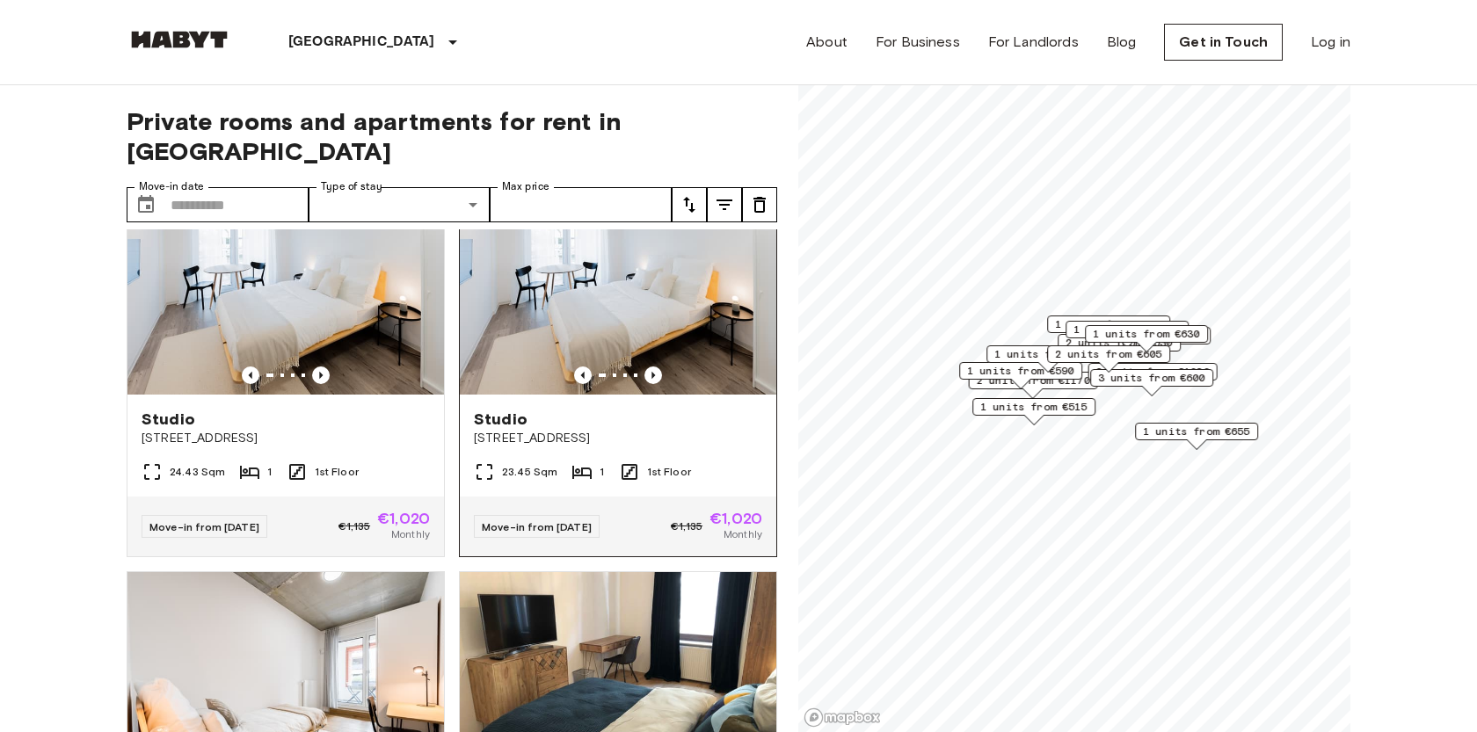
scroll to position [1255, 0]
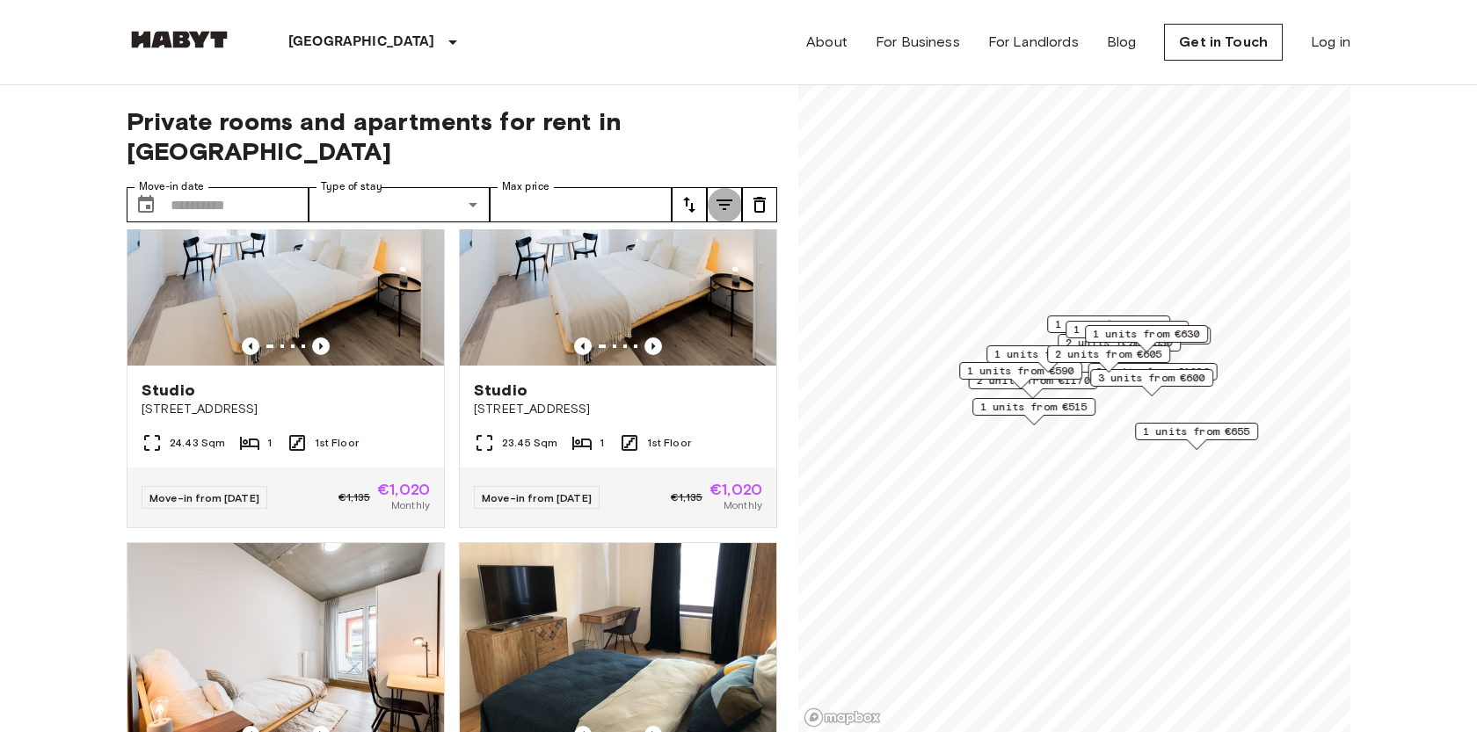
click at [720, 194] on icon "tune" at bounding box center [724, 204] width 21 height 21
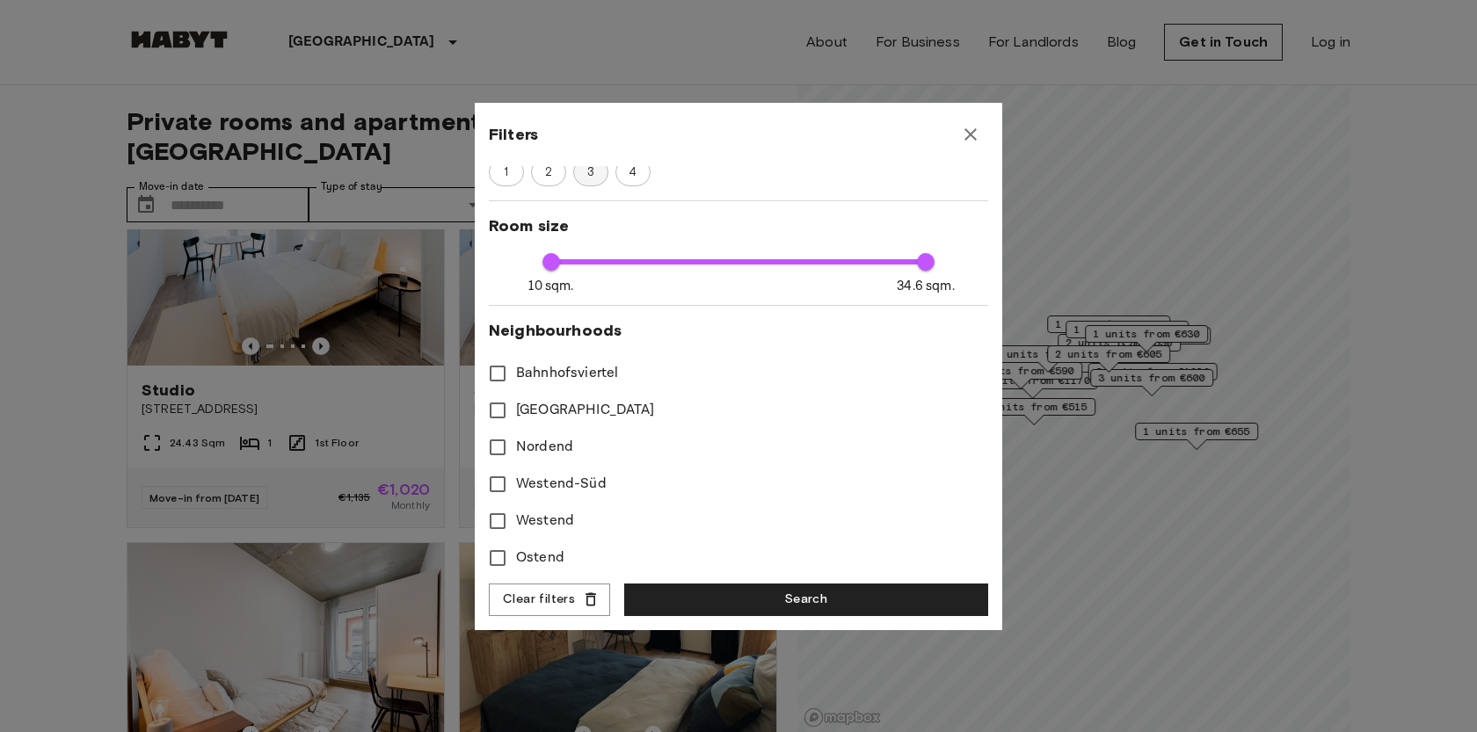
scroll to position [389, 0]
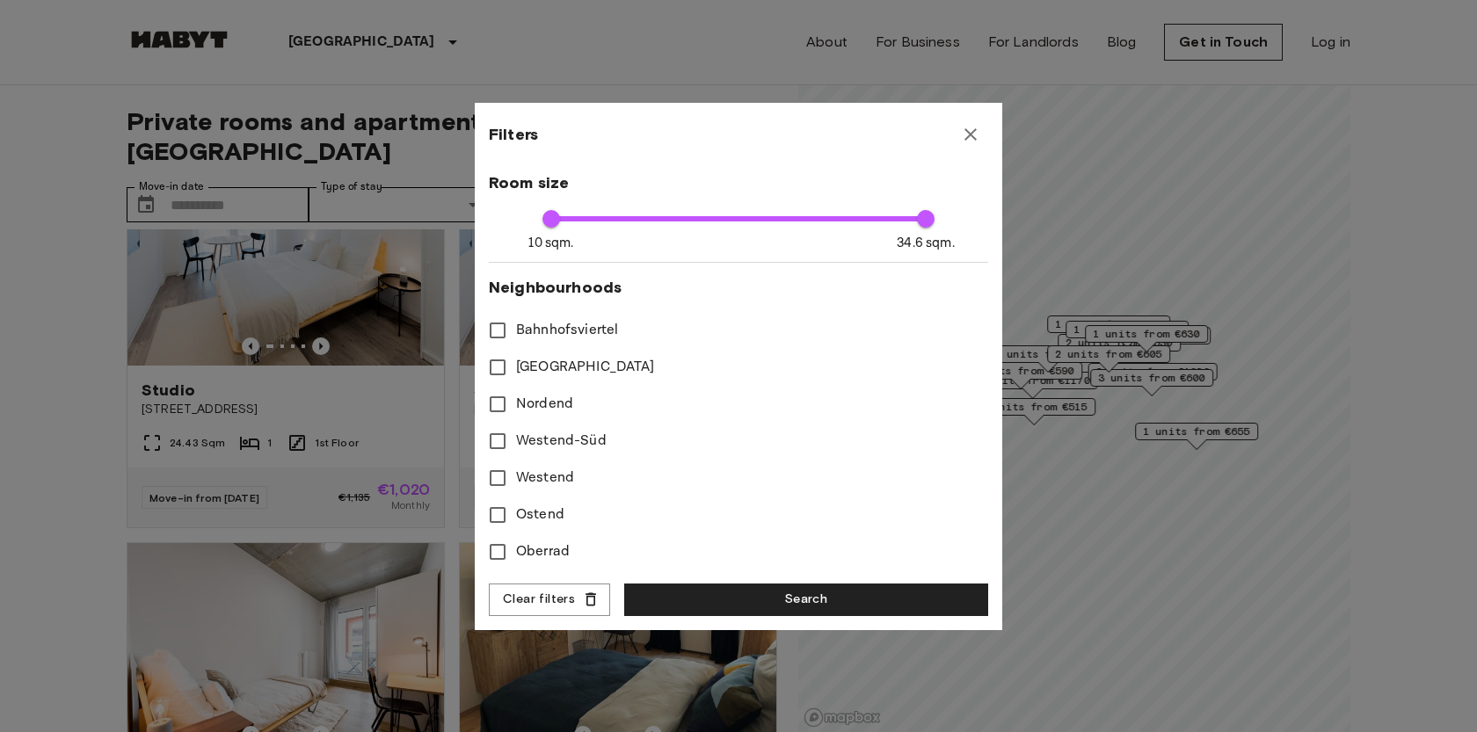
click at [537, 475] on span "Westend" at bounding box center [545, 478] width 58 height 21
type input "**"
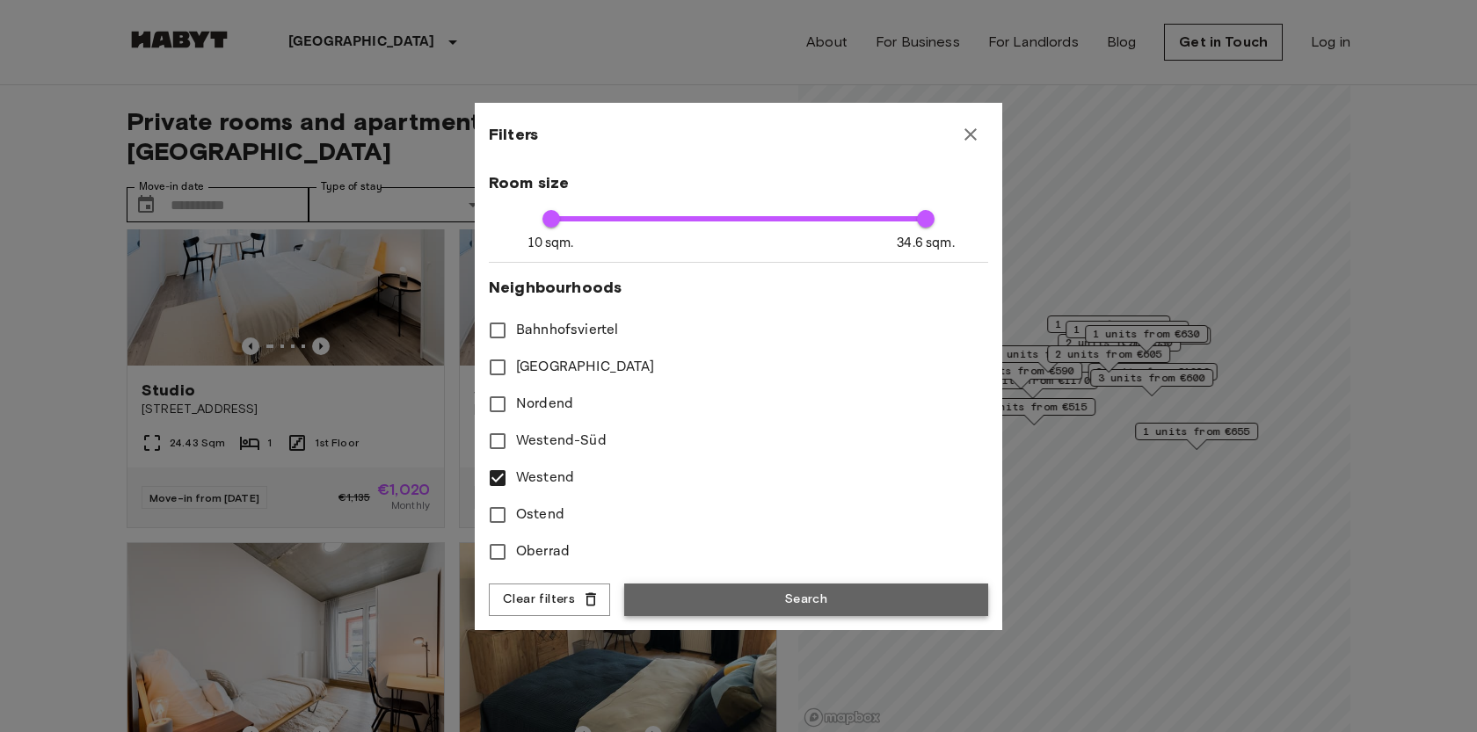
click at [732, 589] on button "Search" at bounding box center [806, 600] width 364 height 33
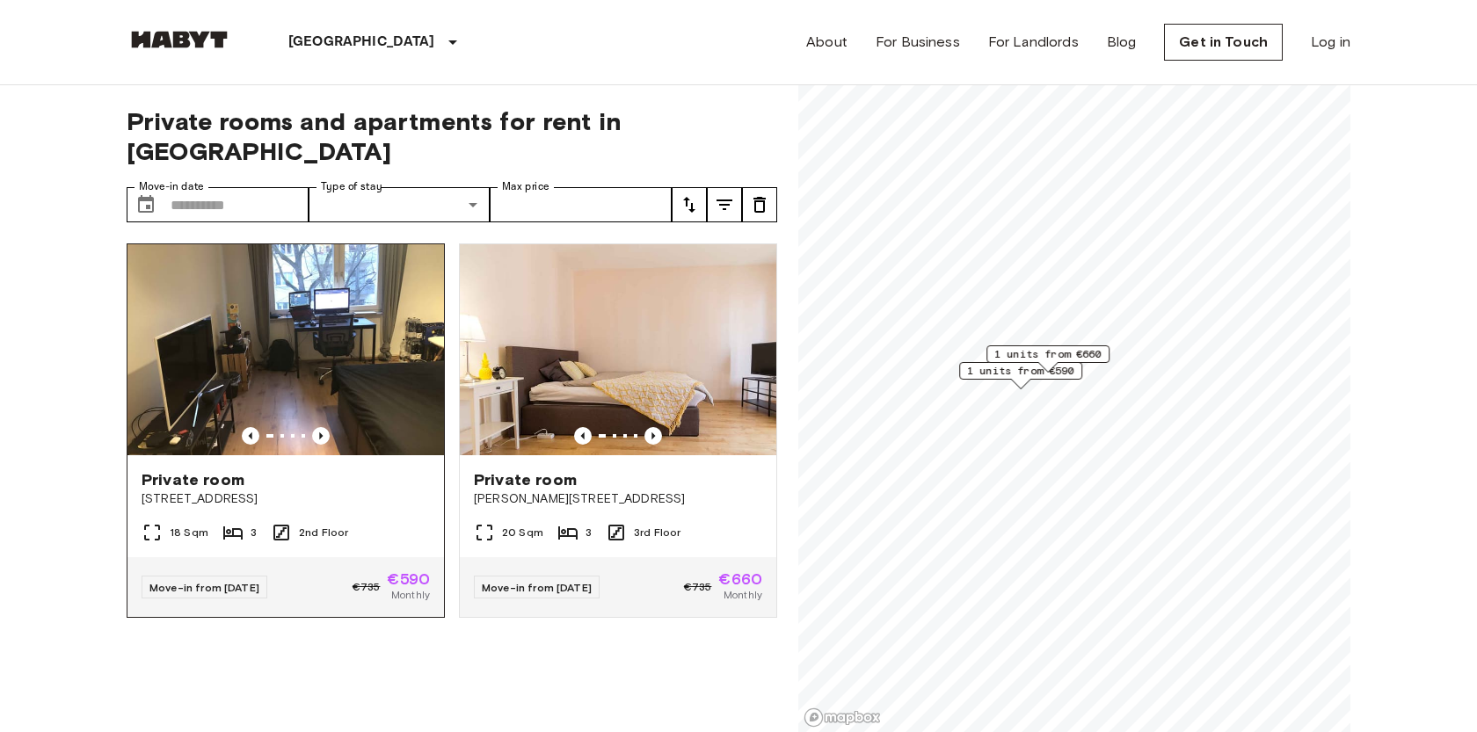
click at [392, 491] on span "[STREET_ADDRESS]" at bounding box center [286, 500] width 288 height 18
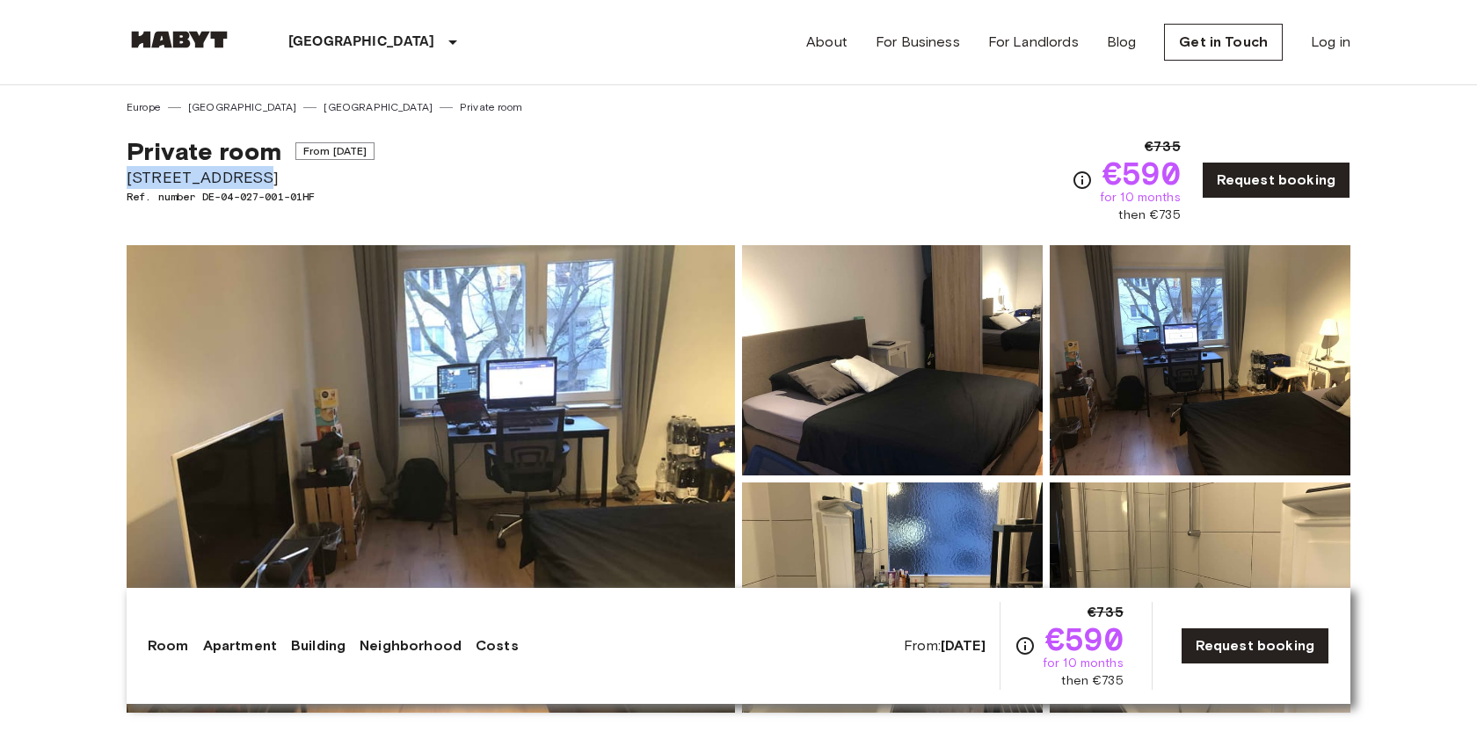
drag, startPoint x: 117, startPoint y: 171, endPoint x: 274, endPoint y: 185, distance: 157.9
copy span "[STREET_ADDRESS]"
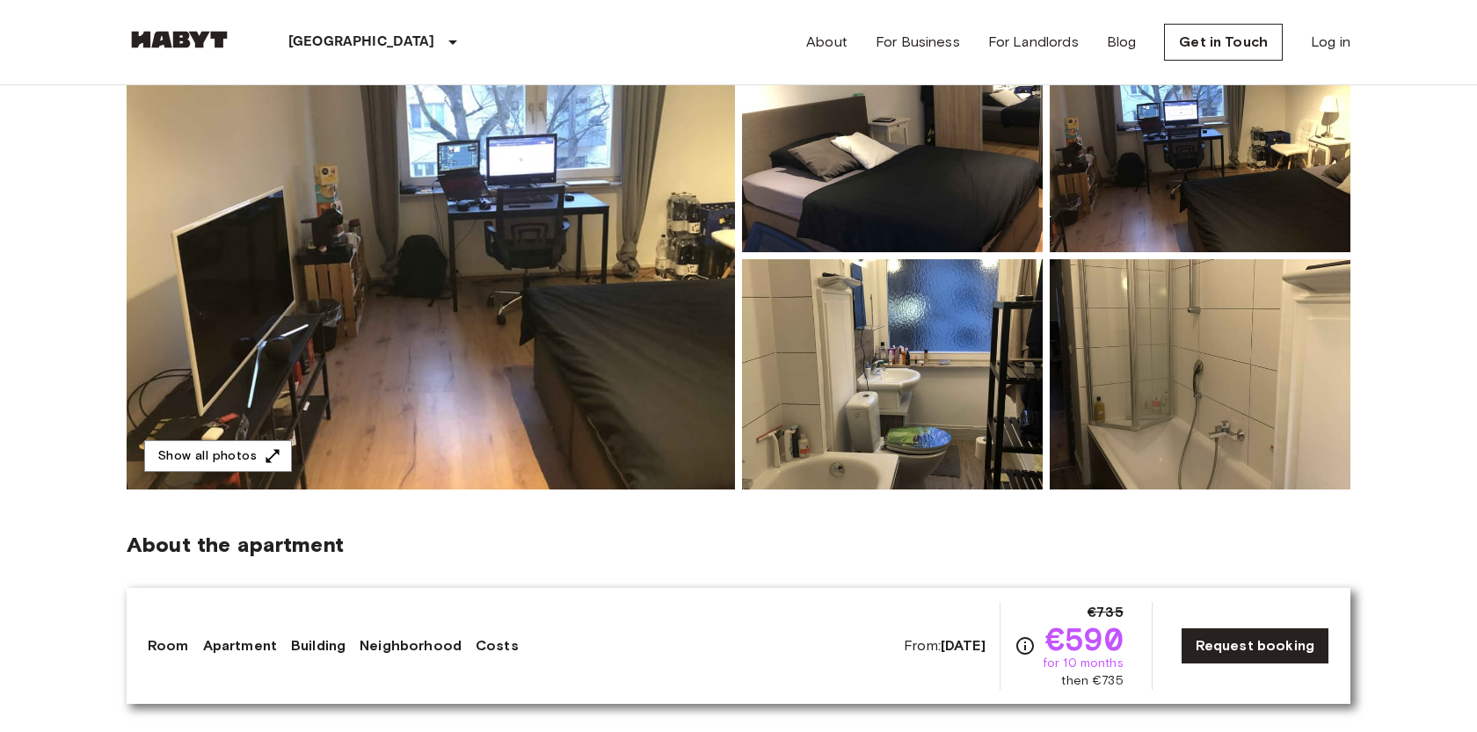
scroll to position [238, 0]
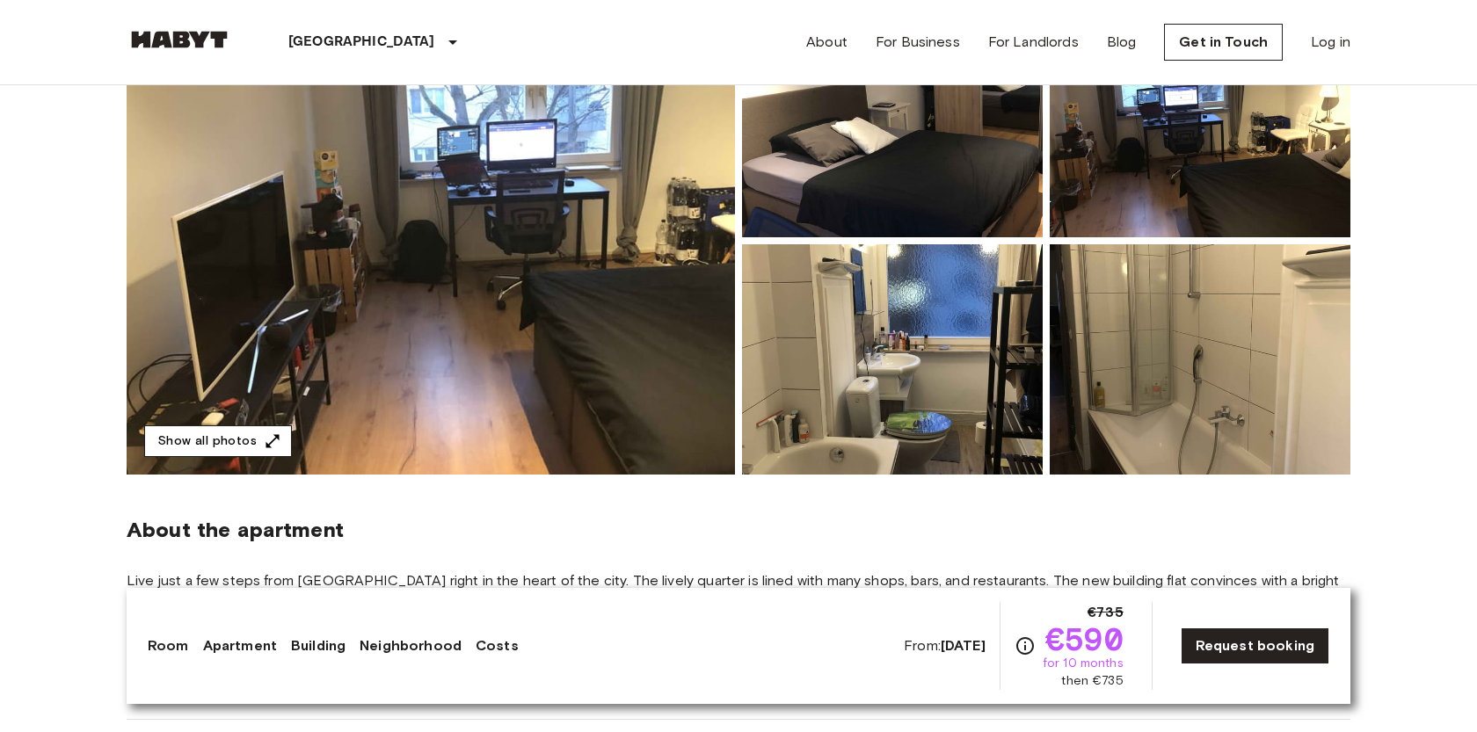
click at [177, 445] on button "Show all photos" at bounding box center [218, 442] width 148 height 33
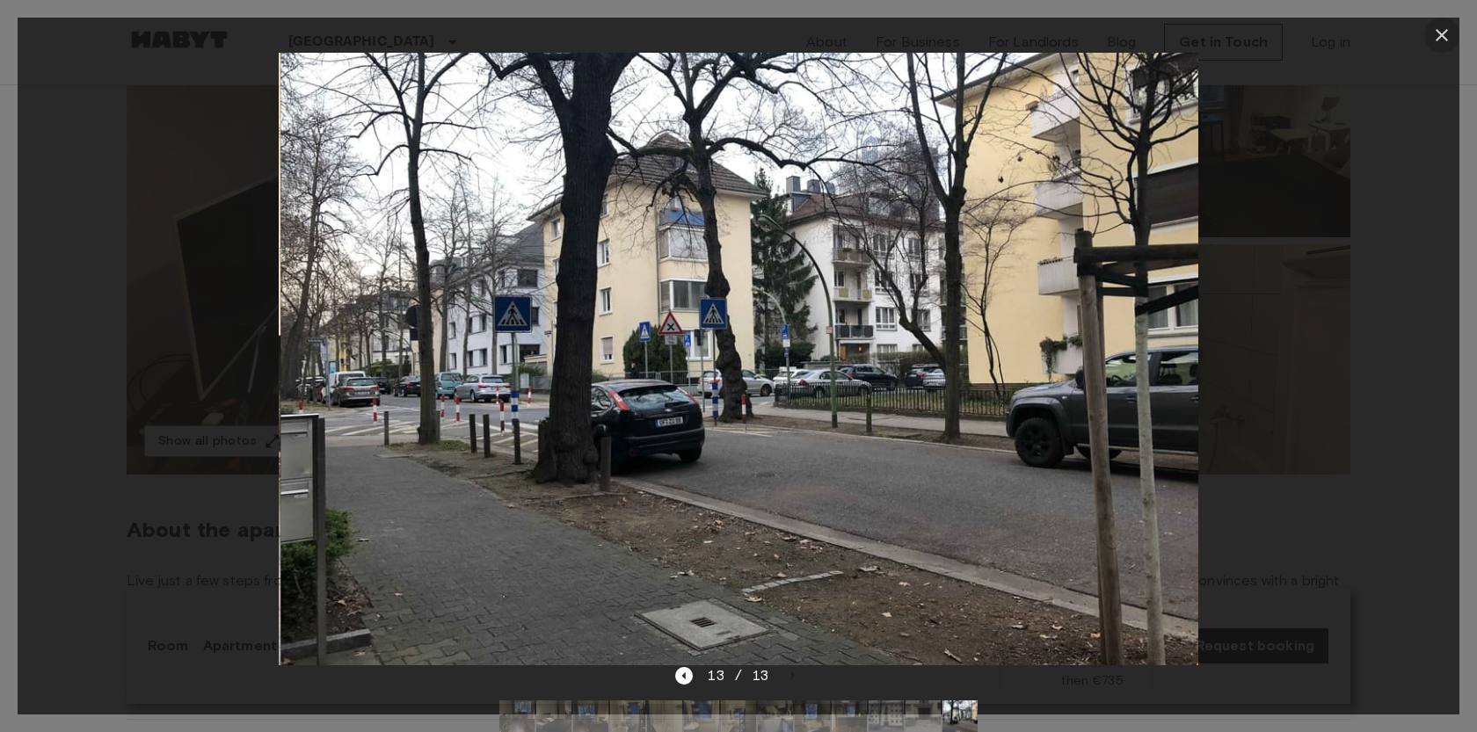
click at [1445, 30] on icon "button" at bounding box center [1442, 35] width 12 height 12
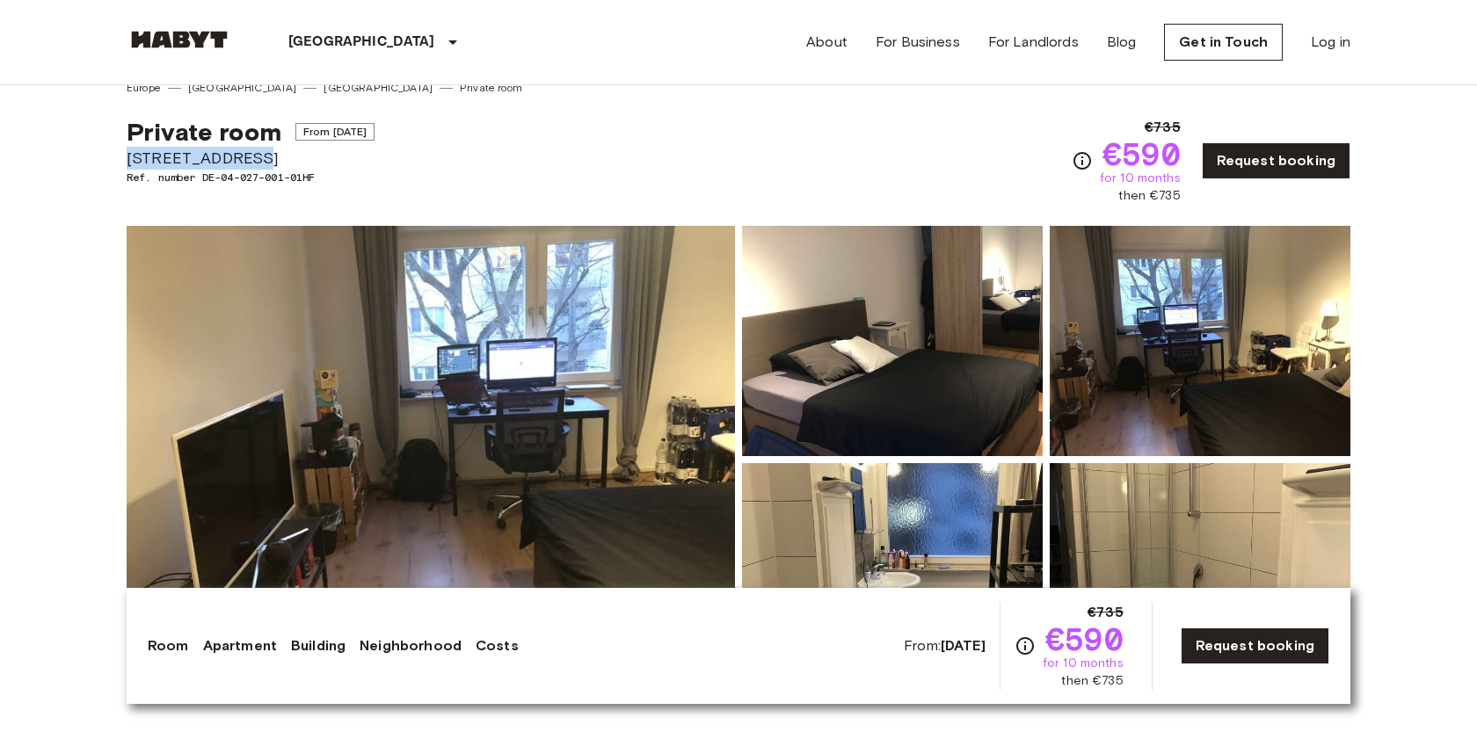
scroll to position [0, 0]
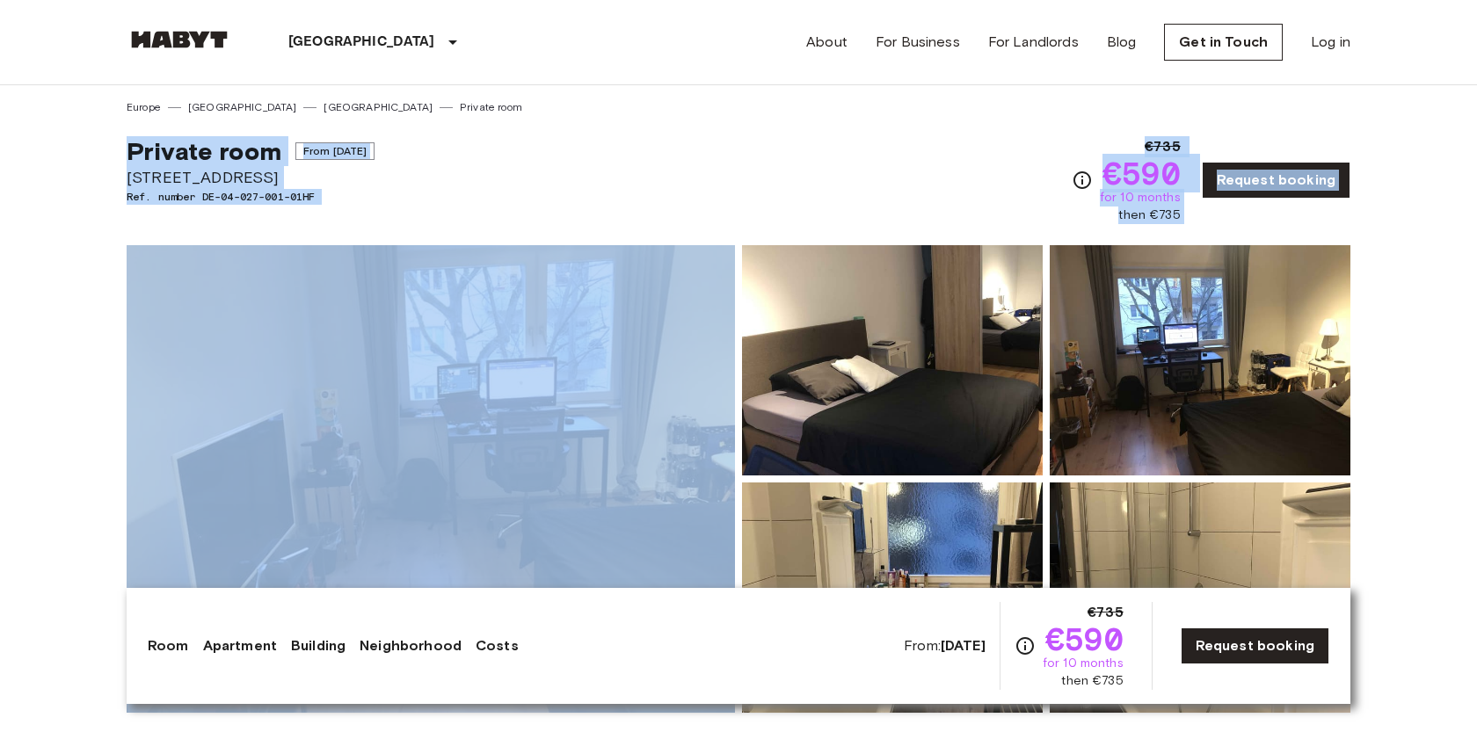
drag, startPoint x: 105, startPoint y: 143, endPoint x: 267, endPoint y: 239, distance: 188.8
copy div "Private room From [DATE] [STREET_ADDRESS]. number DE-04-027-001-01HF €735 €590 …"
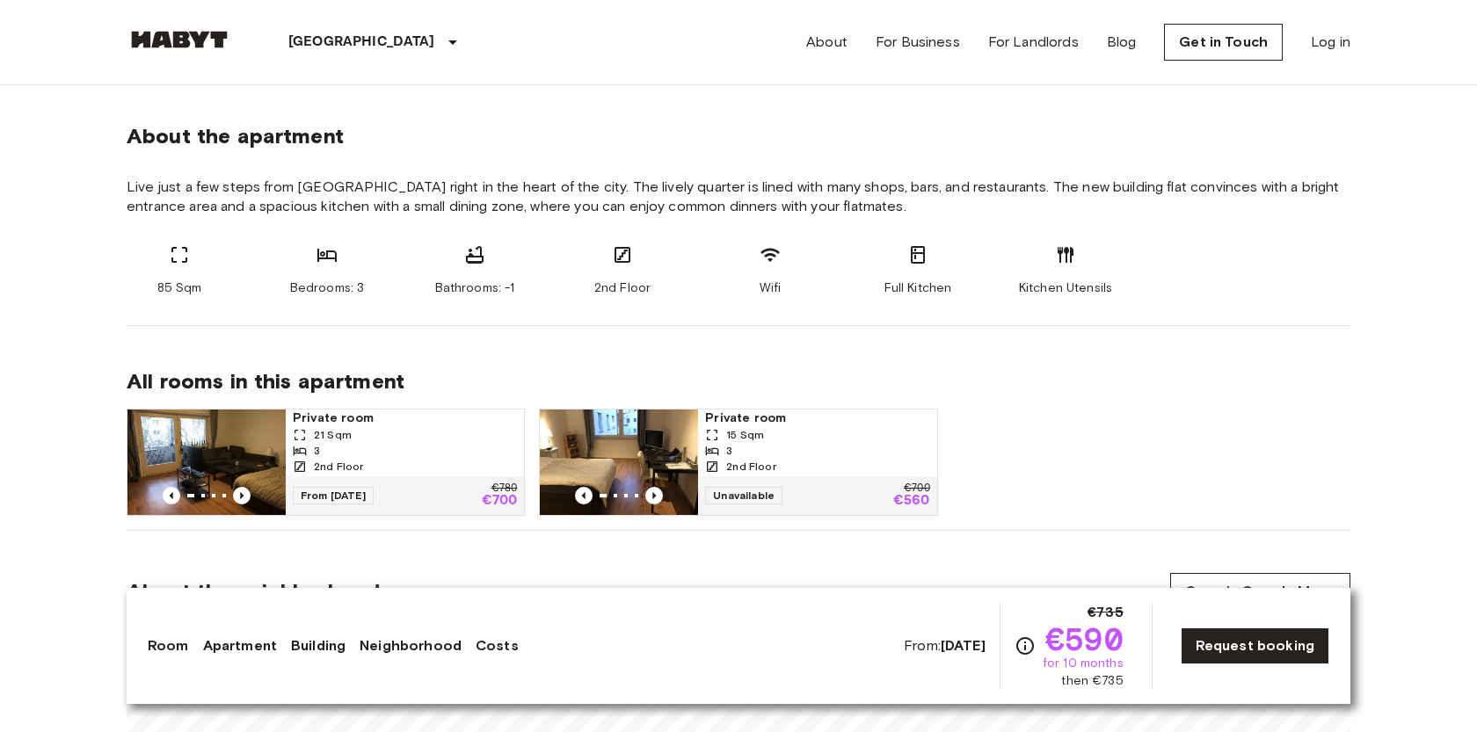
scroll to position [631, 0]
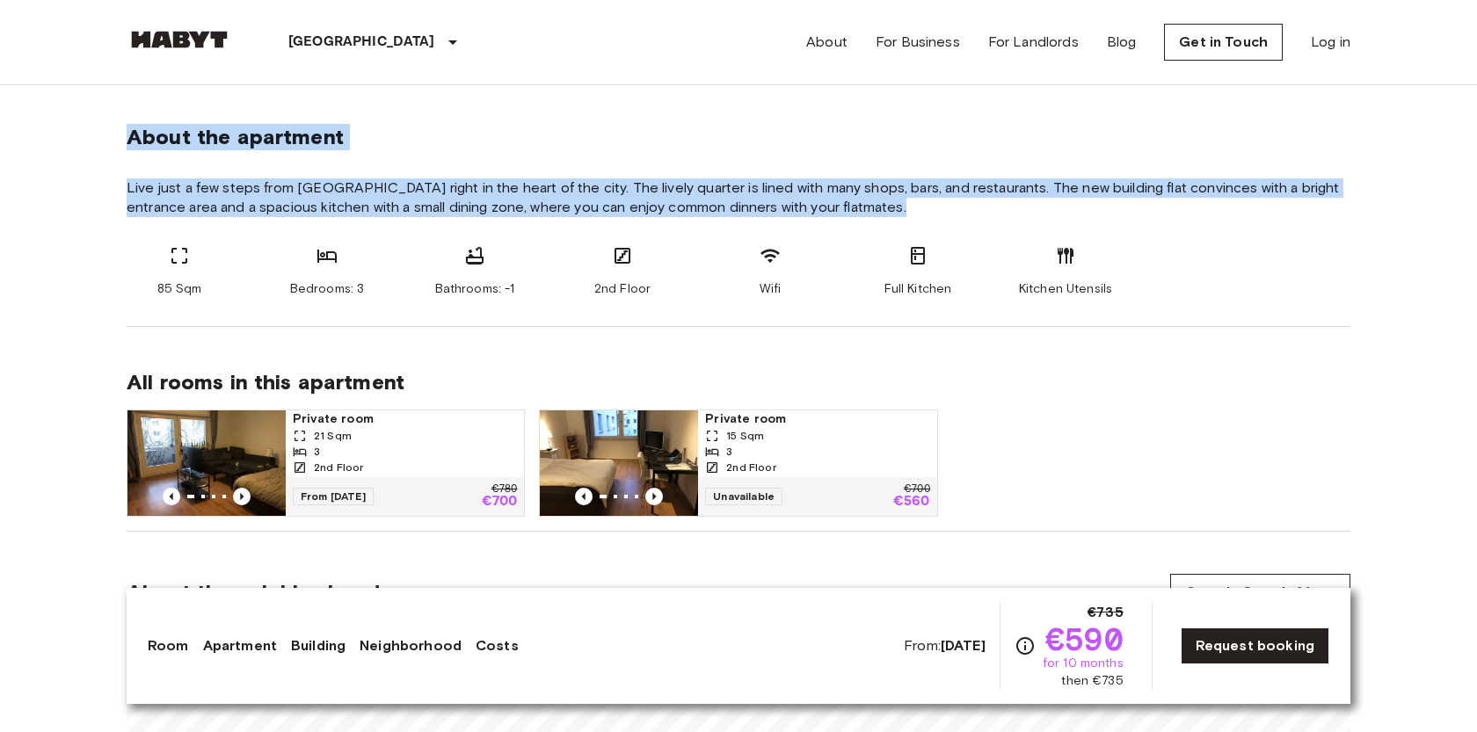
drag, startPoint x: 113, startPoint y: 131, endPoint x: 389, endPoint y: 319, distance: 334.8
copy section "About the apartment Live just a few steps from [GEOGRAPHIC_DATA] right in the h…"
